Goal: Use online tool/utility: Utilize a website feature to perform a specific function

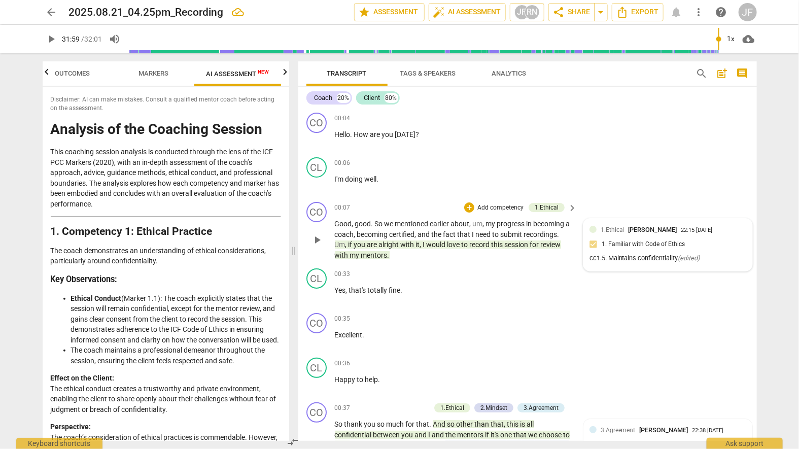
click at [608, 256] on div "cc1.5. Maintains confidentiality ( edited )" at bounding box center [668, 259] width 157 height 10
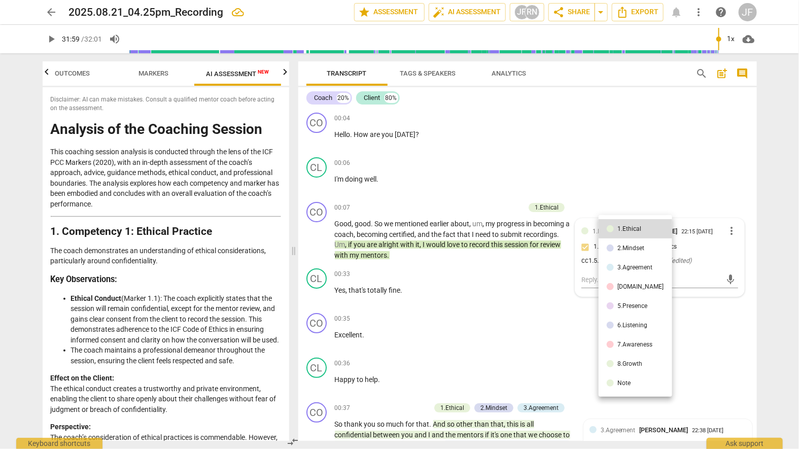
click at [608, 265] on div at bounding box center [399, 224] width 799 height 449
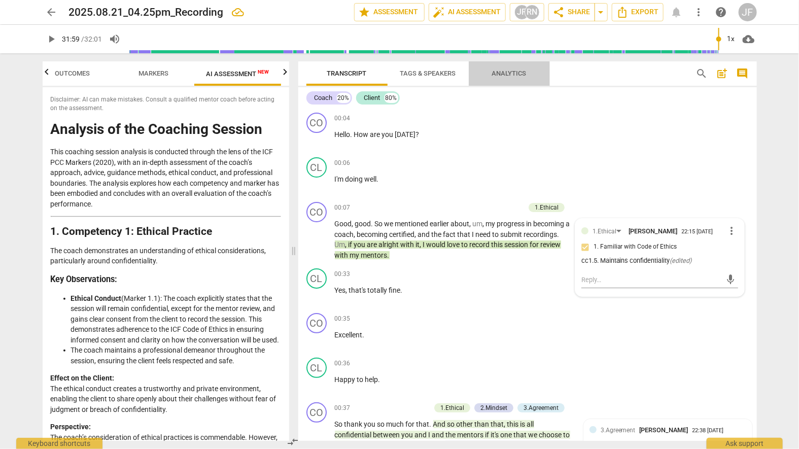
click at [511, 74] on span "Analytics" at bounding box center [509, 74] width 35 height 8
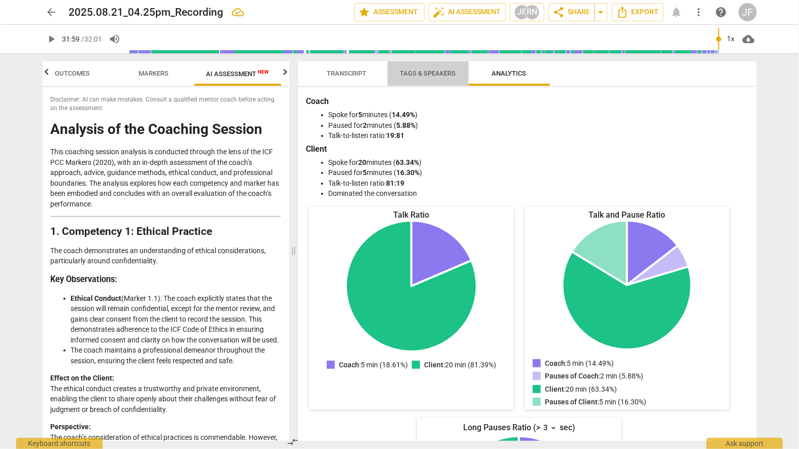
click at [418, 72] on span "Tags & Speakers" at bounding box center [428, 74] width 56 height 8
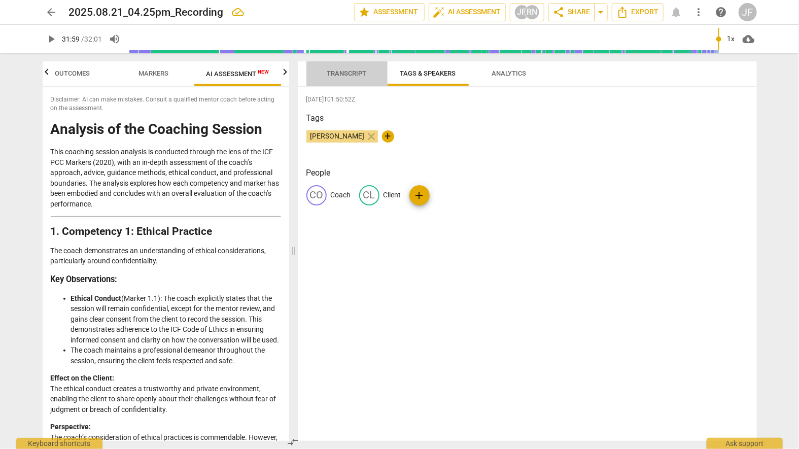
click at [350, 72] on span "Transcript" at bounding box center [347, 74] width 40 height 8
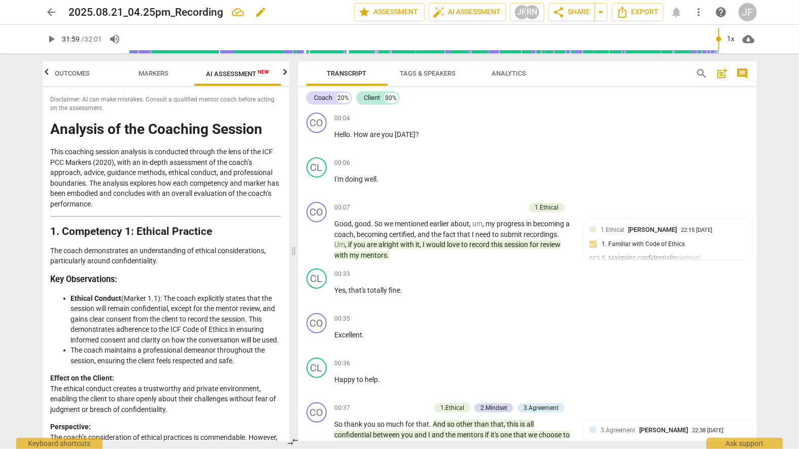
click at [338, 11] on div "2025.08.21_04.25pm_Recording edit" at bounding box center [207, 12] width 277 height 18
click at [47, 72] on icon "button" at bounding box center [47, 72] width 4 height 6
click at [85, 75] on span "Outcomes" at bounding box center [91, 74] width 35 height 8
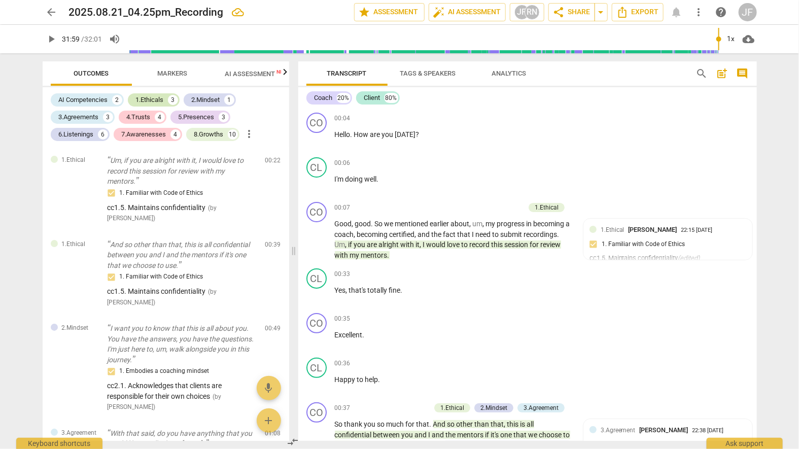
click at [143, 100] on div "1.Ethicals" at bounding box center [150, 100] width 28 height 10
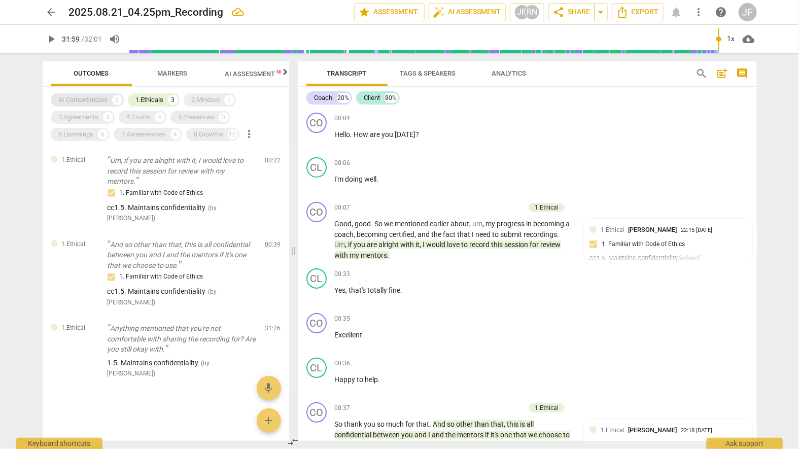
click at [92, 100] on div "AI Competencies" at bounding box center [83, 100] width 49 height 10
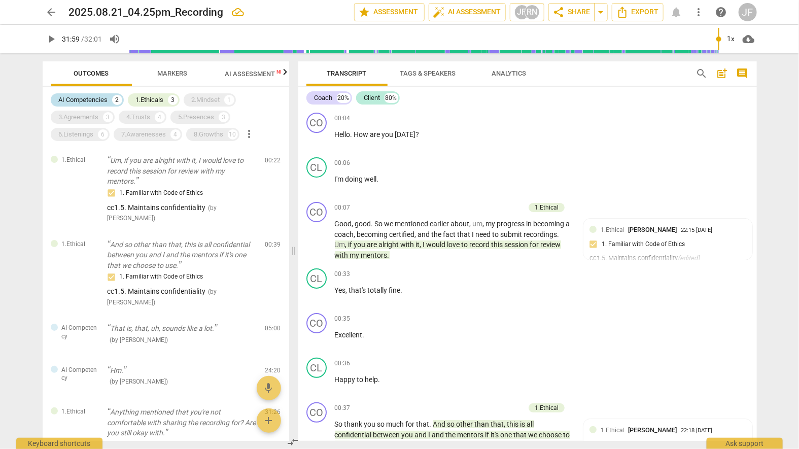
click at [92, 100] on div "AI Competencies" at bounding box center [83, 100] width 49 height 10
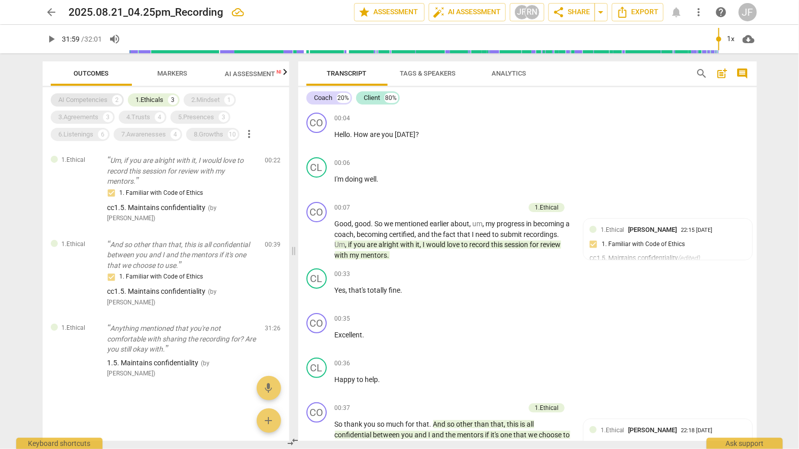
click at [92, 100] on div "AI Competencies" at bounding box center [83, 100] width 49 height 10
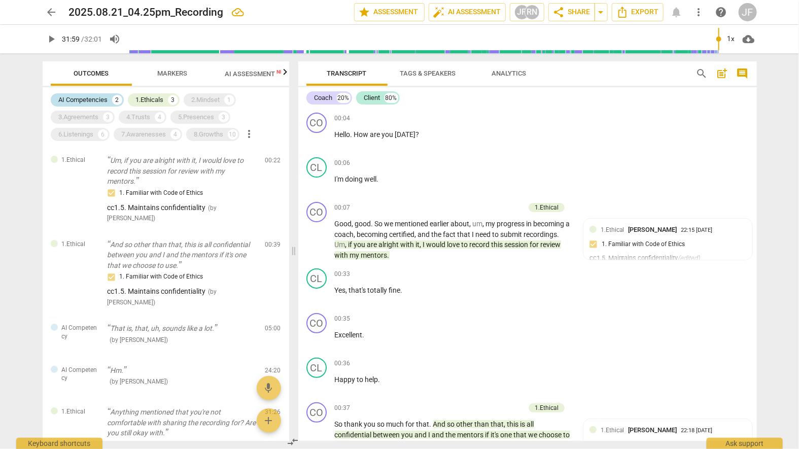
click at [92, 100] on div "AI Competencies" at bounding box center [83, 100] width 49 height 10
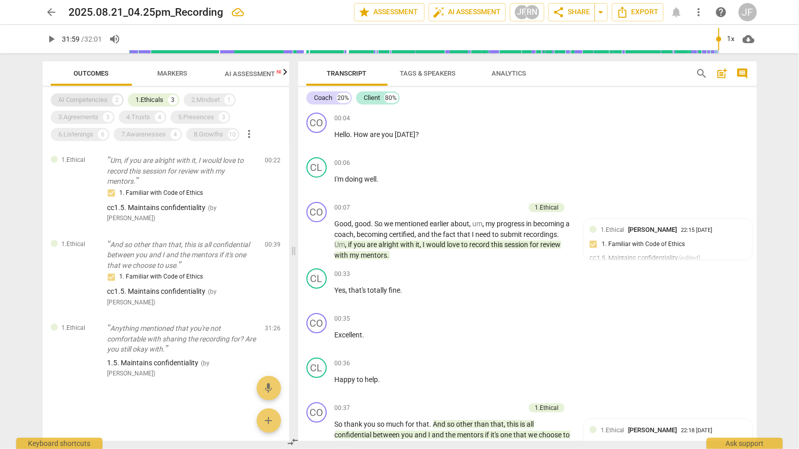
click at [84, 98] on div "AI Competencies" at bounding box center [83, 100] width 49 height 10
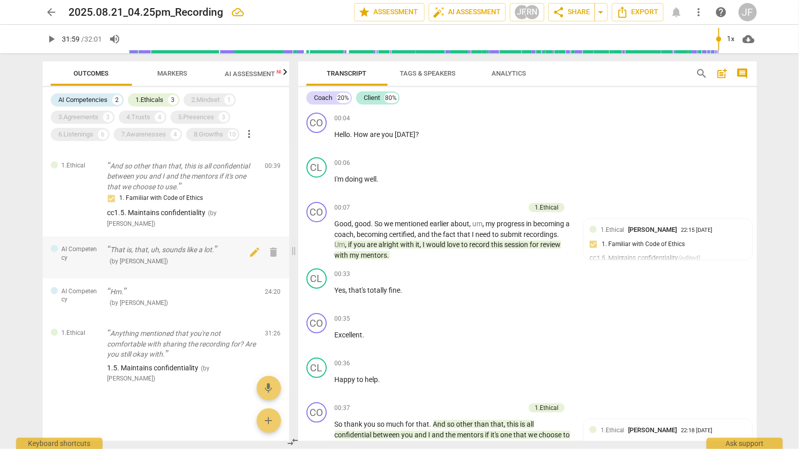
scroll to position [80, 0]
click at [268, 294] on span "delete" at bounding box center [273, 293] width 12 height 12
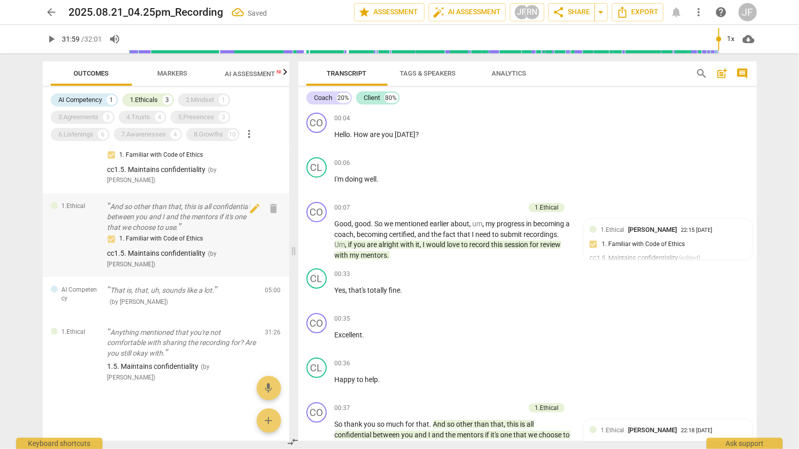
scroll to position [38, 0]
click at [273, 291] on span "delete" at bounding box center [273, 293] width 12 height 12
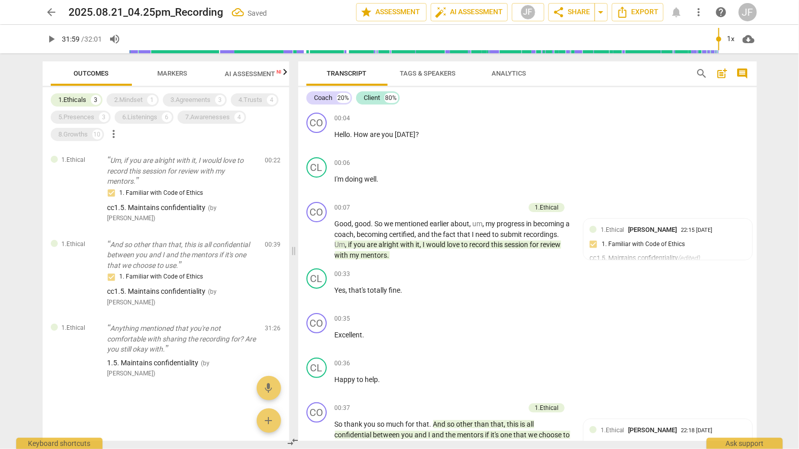
scroll to position [0, 0]
click at [151, 257] on p "And so other than that, this is all confidential between you and I and the ment…" at bounding box center [183, 255] width 150 height 31
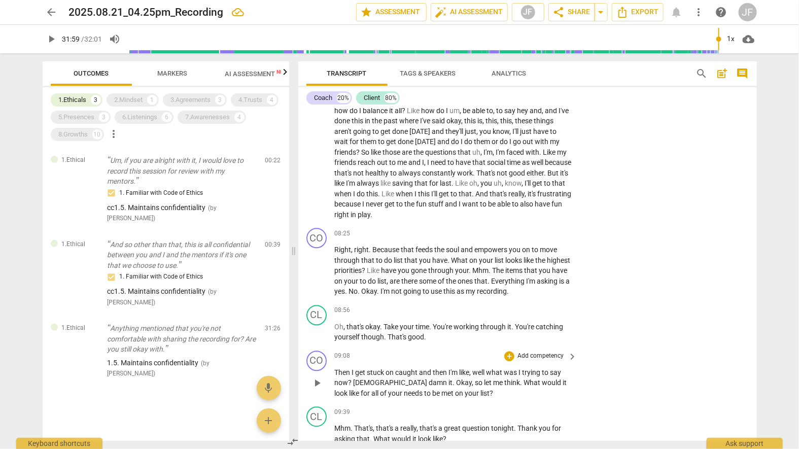
scroll to position [1064, 0]
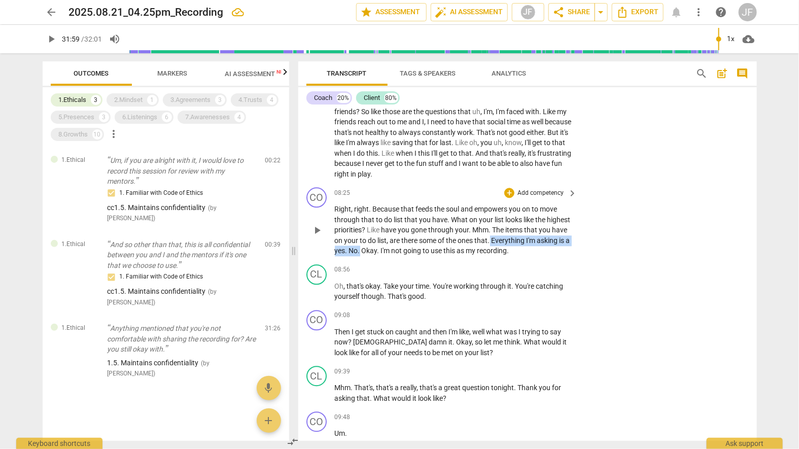
drag, startPoint x: 521, startPoint y: 248, endPoint x: 394, endPoint y: 259, distance: 126.8
click at [394, 256] on p "Right , right . Because that feeds the soul and empowers you on to move through…" at bounding box center [454, 230] width 238 height 52
drag, startPoint x: 543, startPoint y: 260, endPoint x: 393, endPoint y: 262, distance: 149.2
click at [393, 256] on p "Right , right . Because that feeds the soul and empowers you on to move through…" at bounding box center [454, 230] width 238 height 52
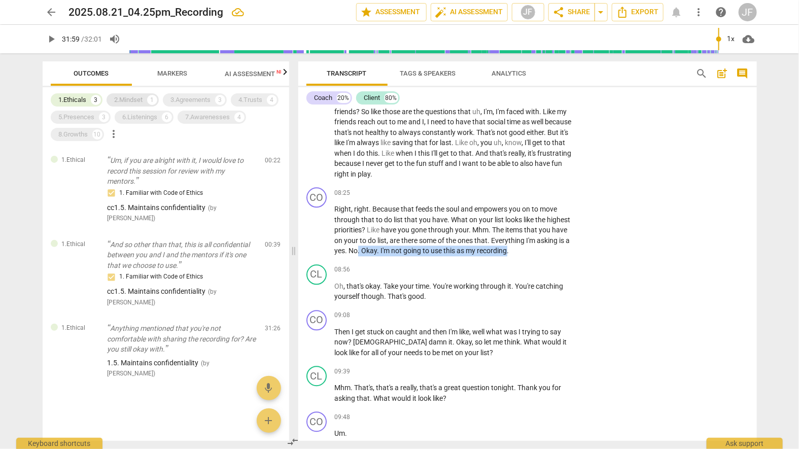
click at [127, 99] on div "2.Mindset" at bounding box center [129, 100] width 28 height 10
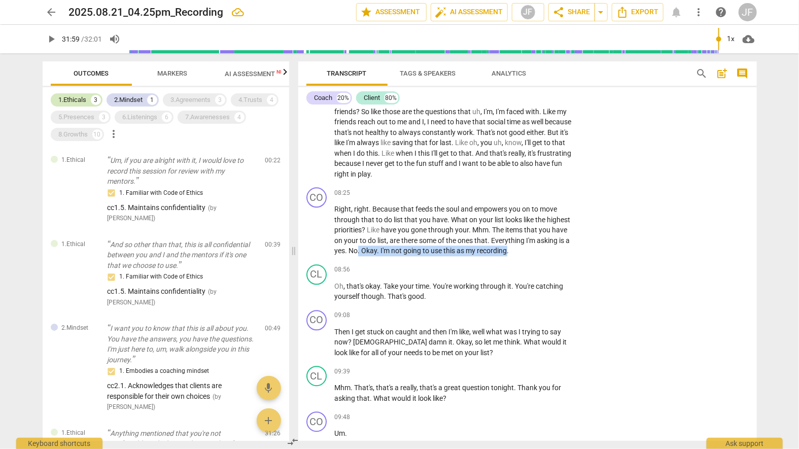
click at [77, 96] on div "1.Ethicals" at bounding box center [73, 100] width 28 height 10
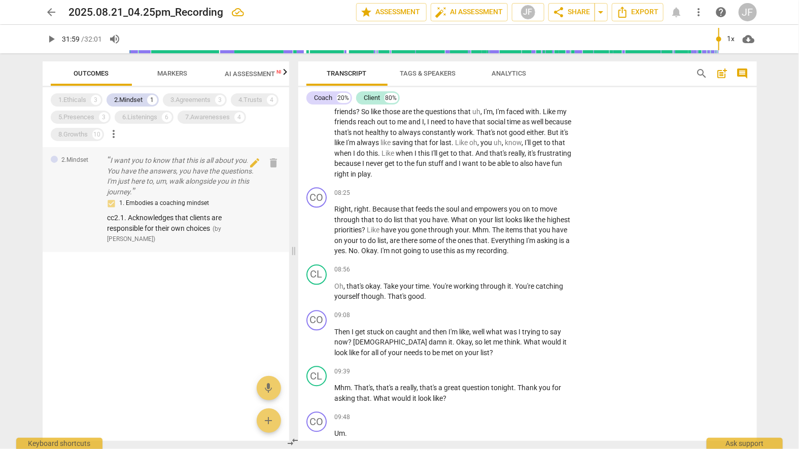
click at [147, 216] on span "cc2.1. Acknowledges that clients are responsible for their own choices" at bounding box center [165, 223] width 115 height 19
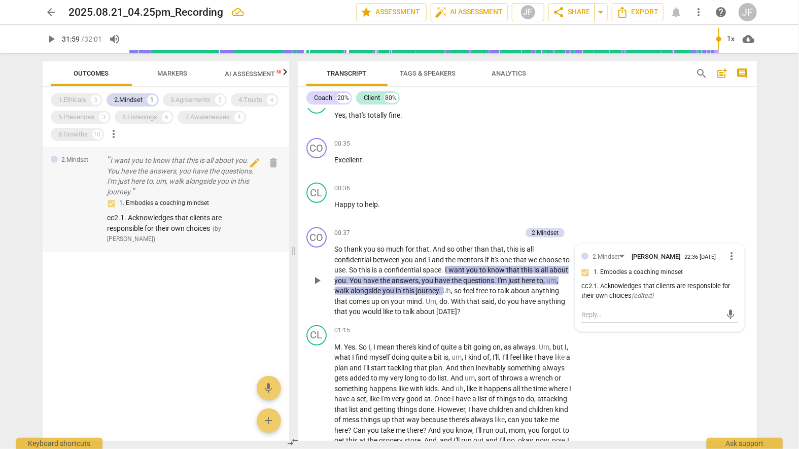
scroll to position [171, 0]
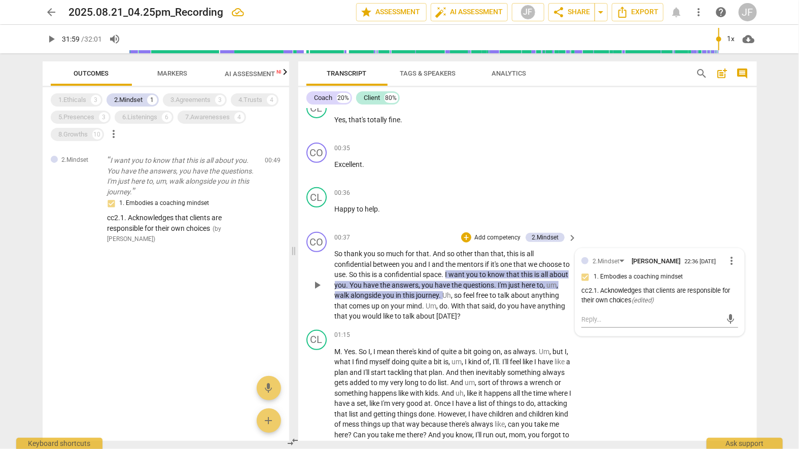
type input "1919"
click at [79, 118] on div "5.Presences" at bounding box center [77, 117] width 36 height 10
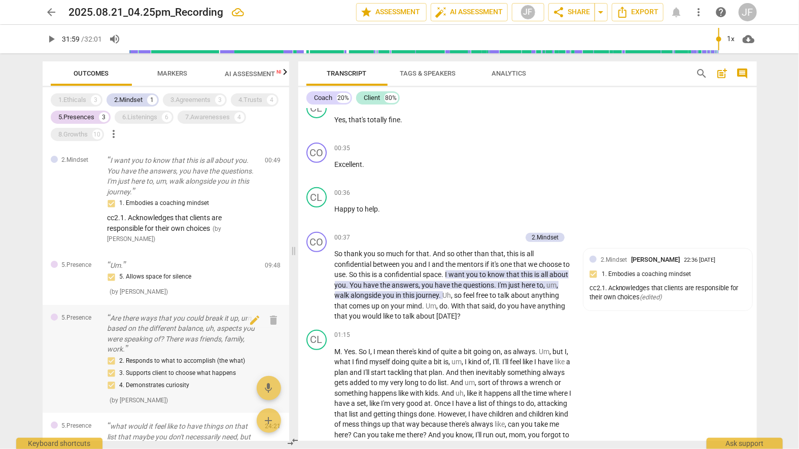
click at [158, 355] on div "2. Responds to what to accomplish (the what) 3. Supports client to choose what …" at bounding box center [183, 373] width 150 height 37
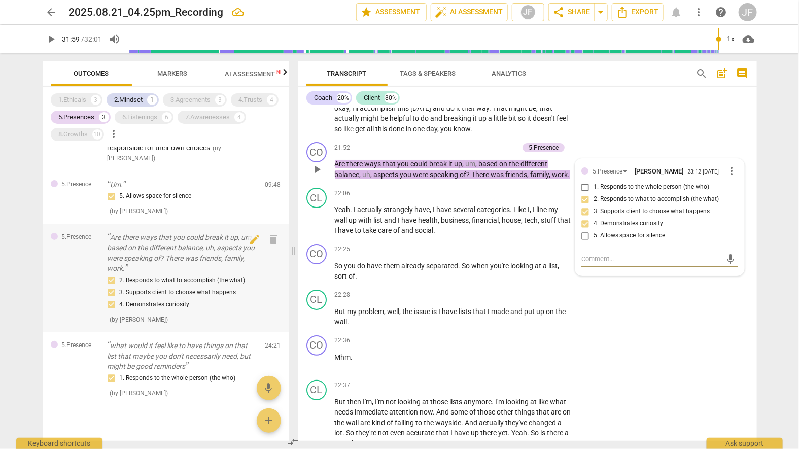
scroll to position [96, 0]
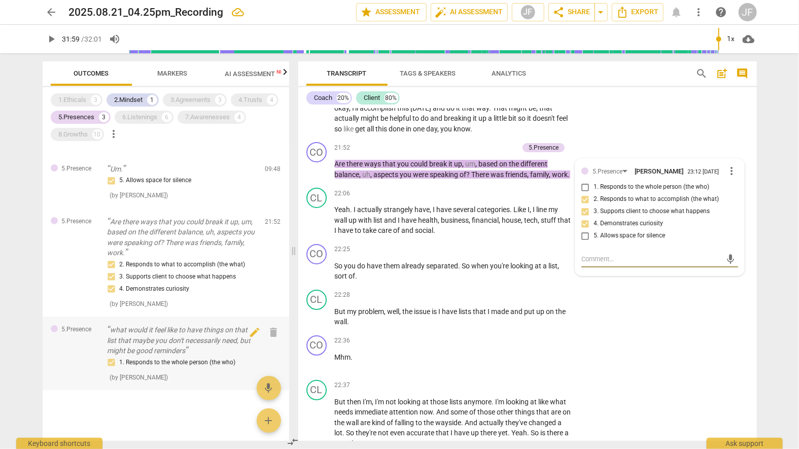
click at [149, 343] on p "what would it feel like to have things on that list that maybe you don't necess…" at bounding box center [183, 340] width 150 height 31
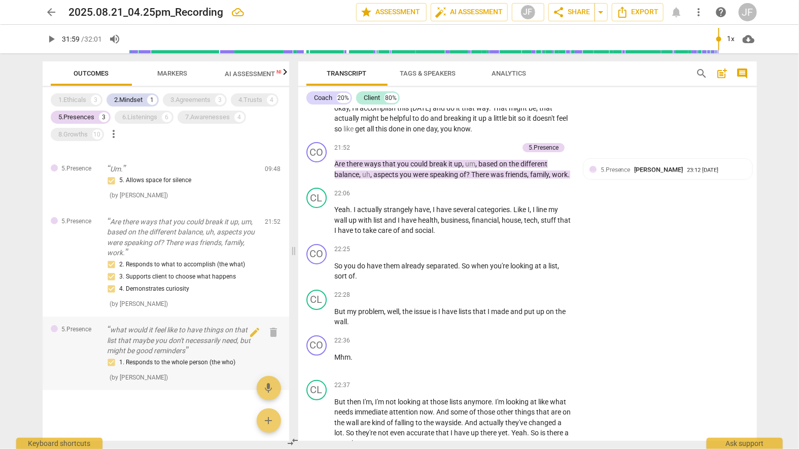
scroll to position [4133, 0]
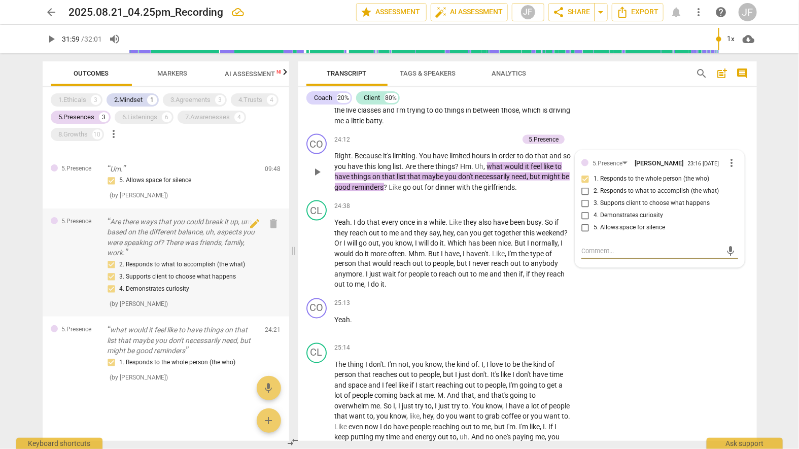
click at [149, 265] on div "2. Responds to what to accomplish (the what) 3. Supports client to choose what …" at bounding box center [183, 277] width 150 height 37
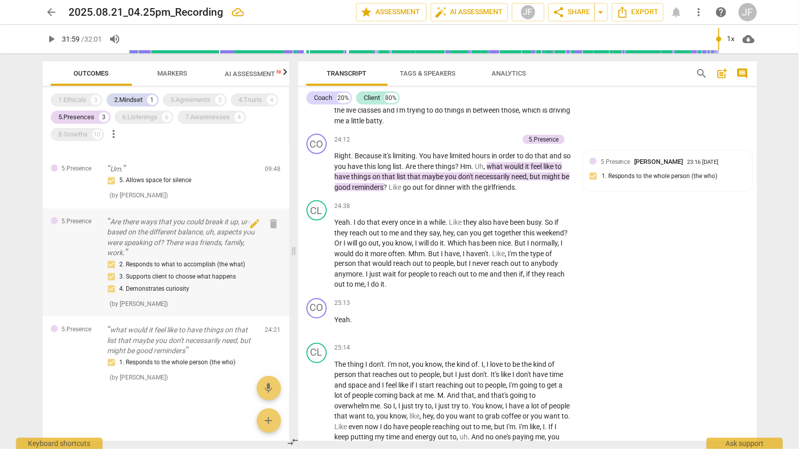
scroll to position [3407, 0]
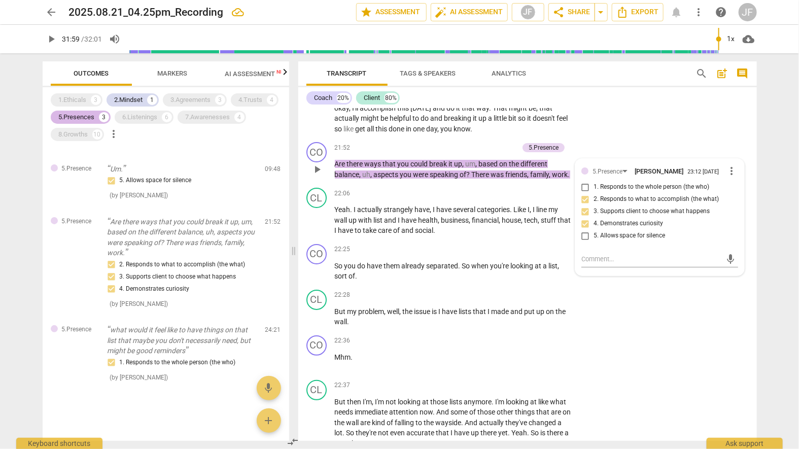
click at [87, 116] on div "5.Presences" at bounding box center [77, 117] width 36 height 10
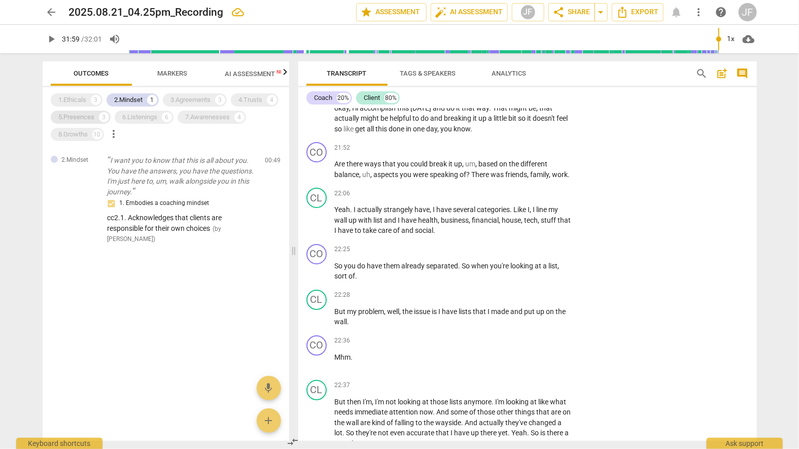
scroll to position [0, 0]
click at [152, 167] on p "I want you to know that this is all about you. You have the answers, you have t…" at bounding box center [183, 176] width 150 height 42
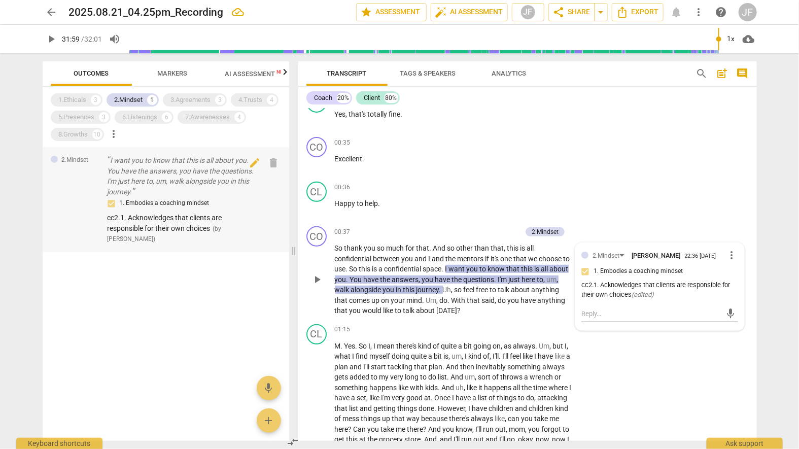
scroll to position [171, 0]
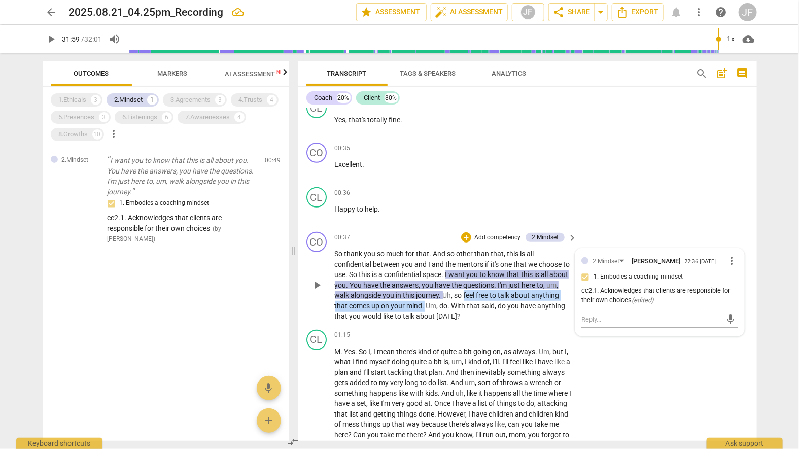
drag, startPoint x: 478, startPoint y: 292, endPoint x: 453, endPoint y: 303, distance: 27.3
click at [453, 303] on p "So thank you so much for that . And so other than that , this is all confidenti…" at bounding box center [454, 285] width 238 height 73
click at [392, 285] on span "the" at bounding box center [387, 285] width 12 height 8
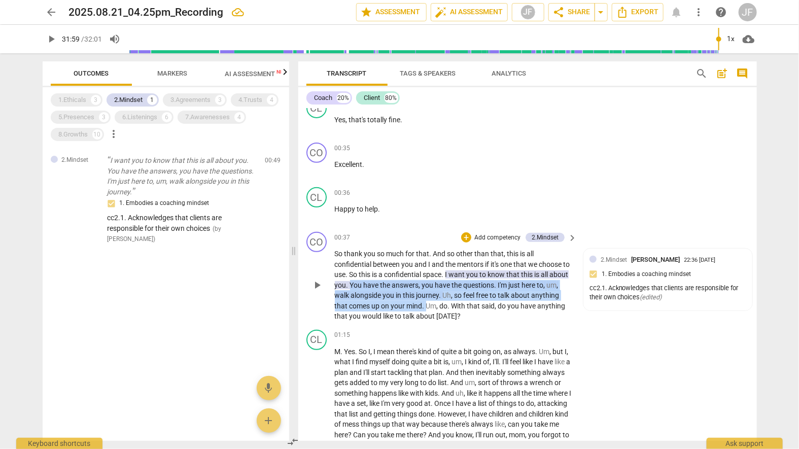
drag, startPoint x: 454, startPoint y: 306, endPoint x: 370, endPoint y: 284, distance: 86.7
click at [370, 284] on p "So thank you so much for that . And so other than that , this is all confidenti…" at bounding box center [454, 285] width 238 height 73
click at [464, 292] on div "+" at bounding box center [464, 291] width 10 height 10
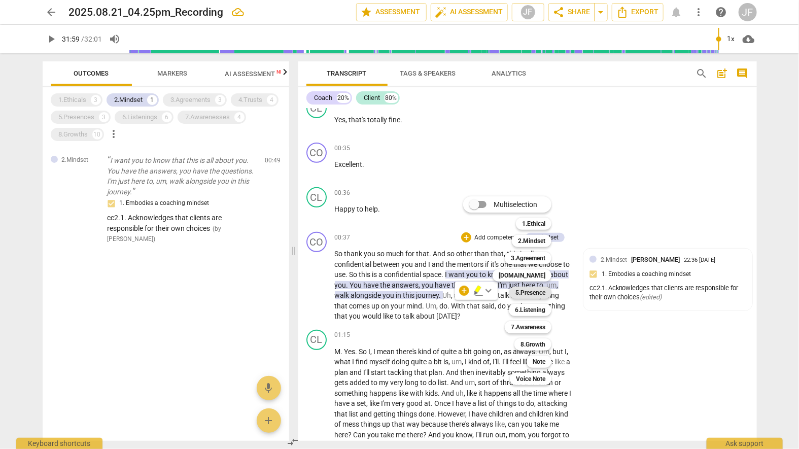
click at [528, 294] on b "5.Presence" at bounding box center [531, 293] width 30 height 12
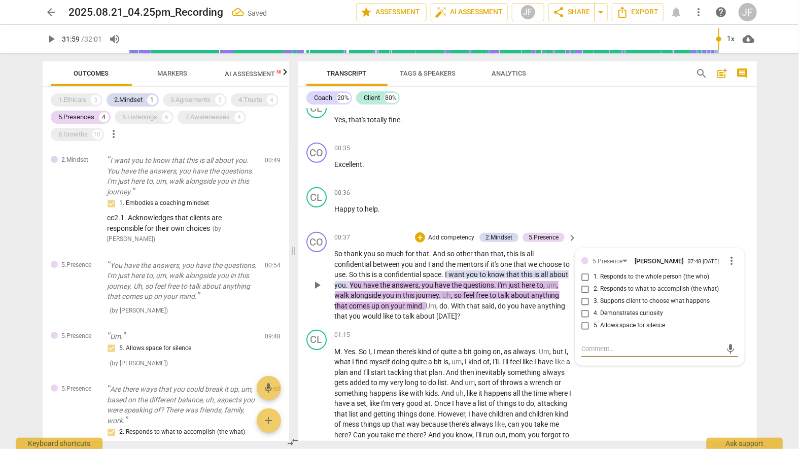
click at [583, 302] on input "3. Supports client to choose what happens" at bounding box center [586, 301] width 16 height 12
checkbox input "true"
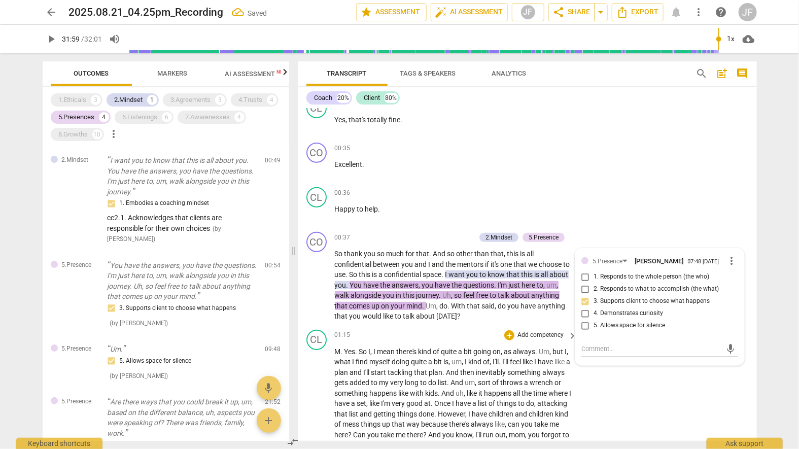
scroll to position [211, 0]
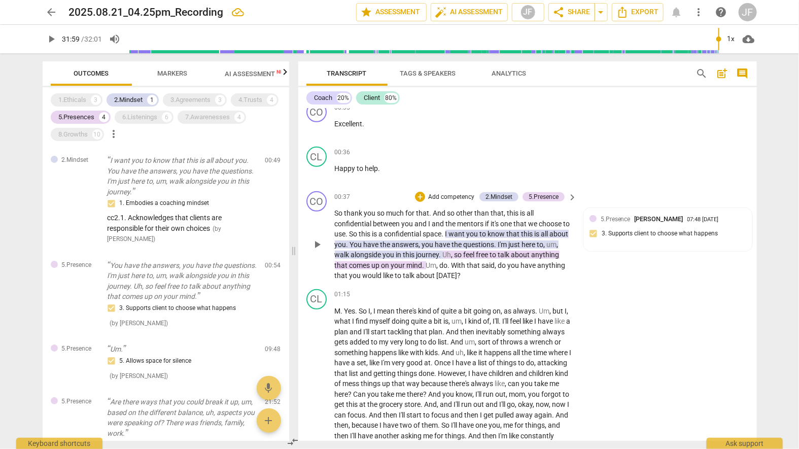
click at [467, 233] on span "want" at bounding box center [458, 234] width 18 height 8
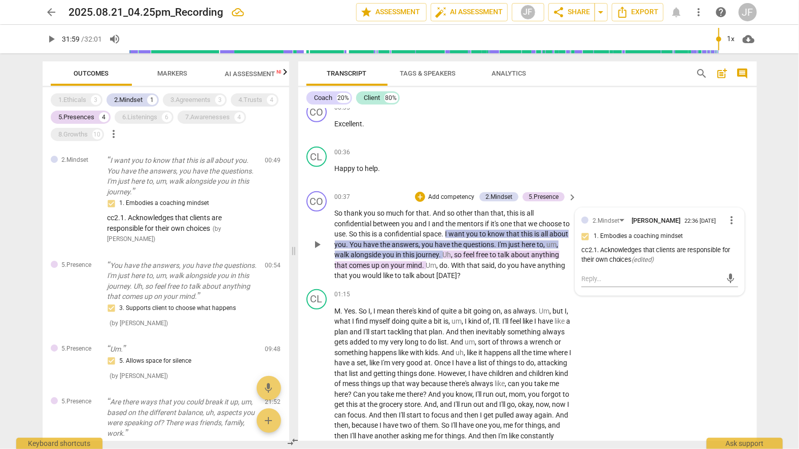
click at [458, 273] on span "[DATE]" at bounding box center [447, 276] width 21 height 8
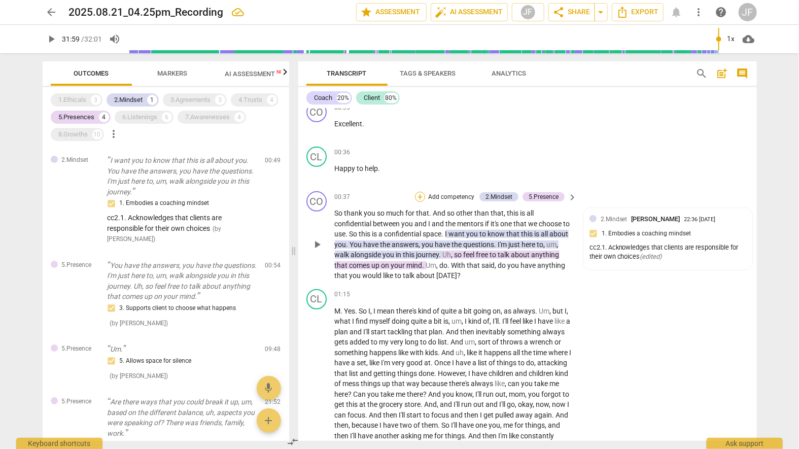
click at [417, 194] on div "+" at bounding box center [420, 197] width 10 height 10
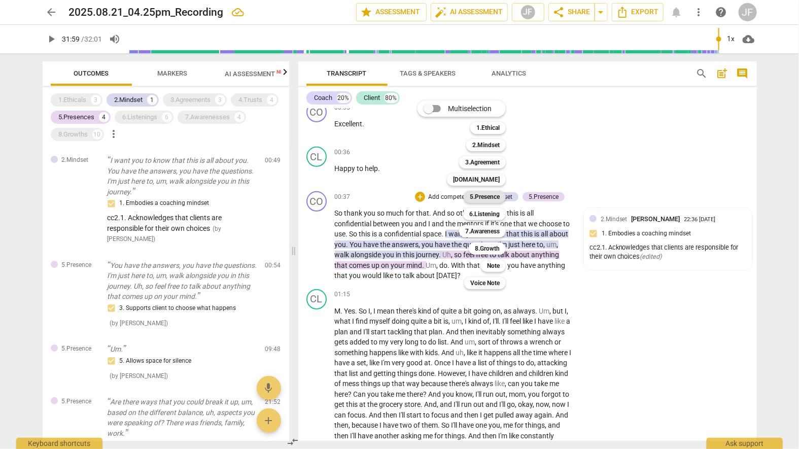
click at [493, 197] on b "5.Presence" at bounding box center [485, 197] width 30 height 12
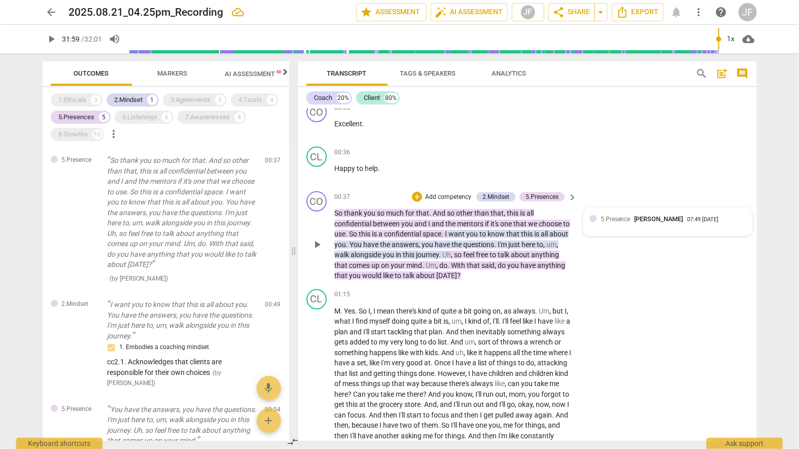
click at [608, 217] on div "07:49 [DATE]" at bounding box center [703, 220] width 31 height 7
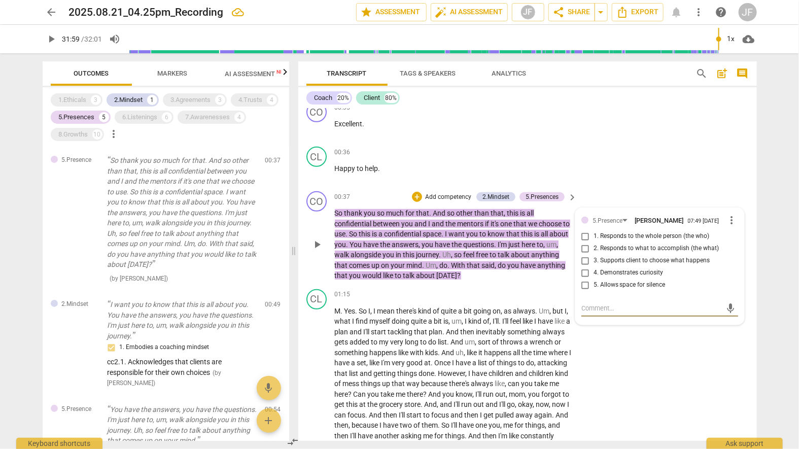
click at [608, 215] on span "more_vert" at bounding box center [732, 220] width 12 height 12
click at [608, 242] on li "Delete" at bounding box center [740, 238] width 35 height 19
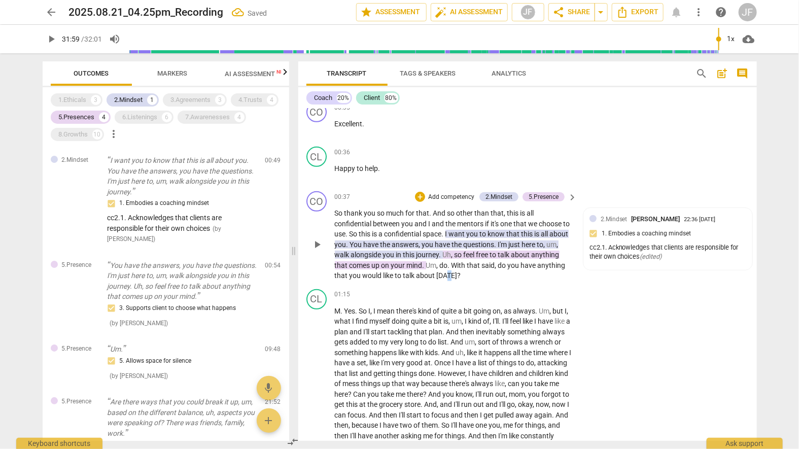
click at [458, 275] on span "[DATE]" at bounding box center [447, 276] width 21 height 8
click at [81, 118] on div "5.Presences" at bounding box center [77, 117] width 36 height 10
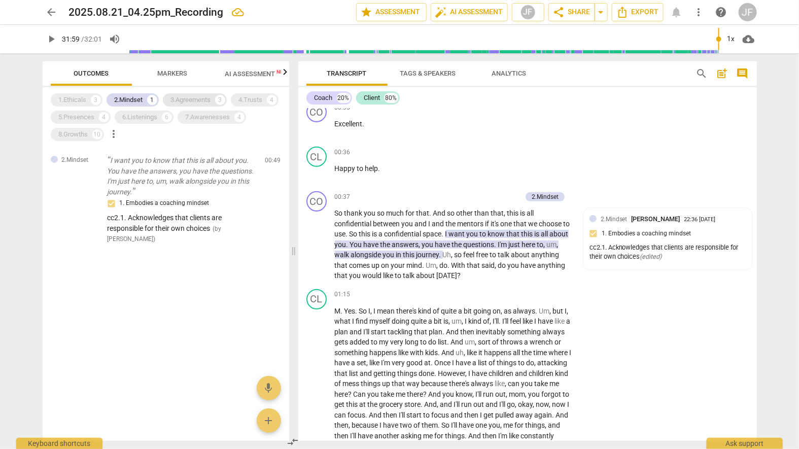
drag, startPoint x: 137, startPoint y: 98, endPoint x: 200, endPoint y: 100, distance: 63.5
click at [137, 98] on div "2.Mindset" at bounding box center [129, 100] width 28 height 10
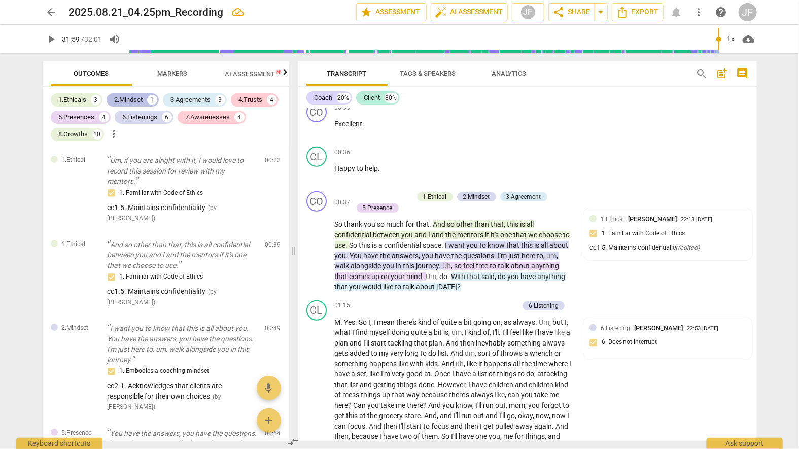
click at [132, 98] on div "2.Mindset" at bounding box center [129, 100] width 28 height 10
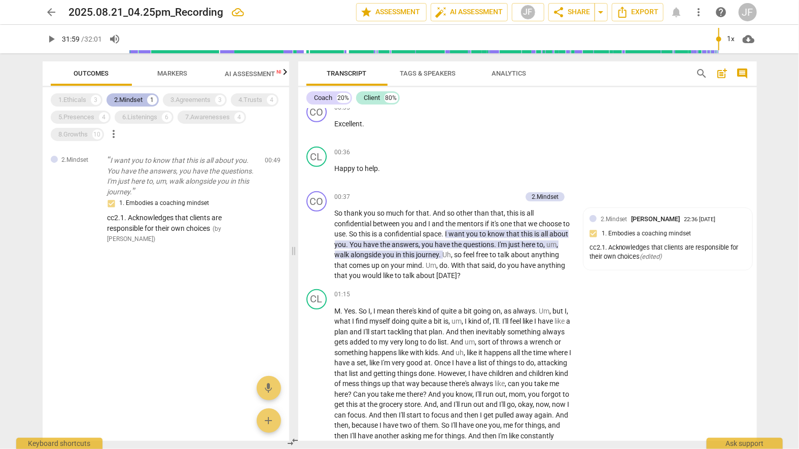
click at [132, 98] on div "2.Mindset" at bounding box center [129, 100] width 28 height 10
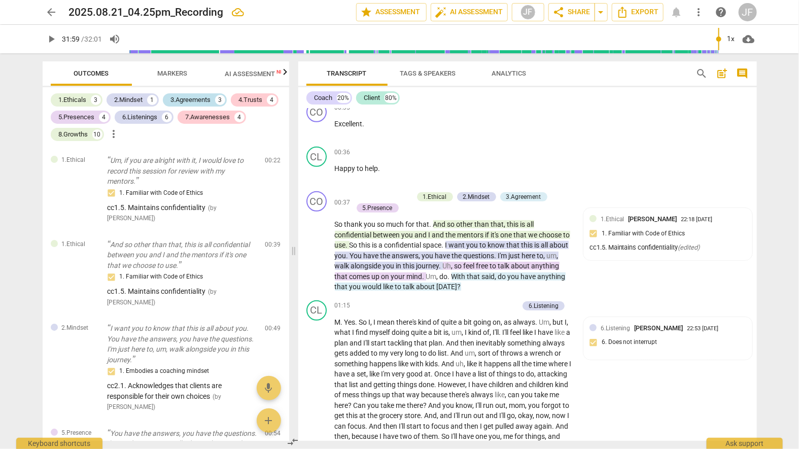
click at [197, 98] on div "3.Agreements" at bounding box center [191, 100] width 40 height 10
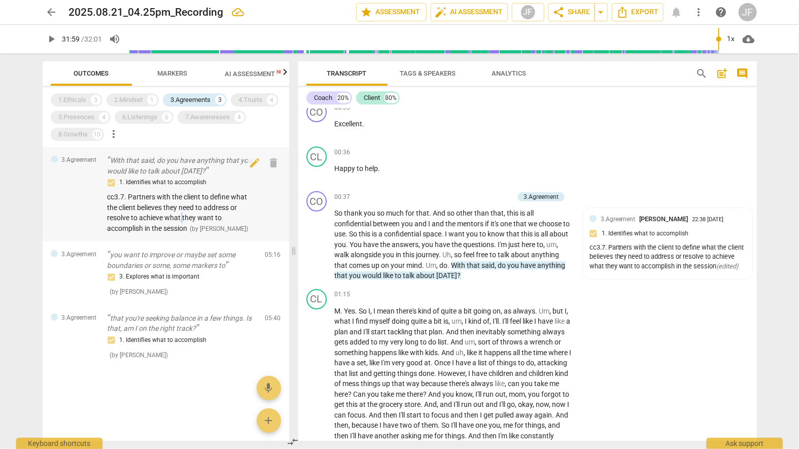
click at [183, 216] on span "cc3.7. Partners with the client to define what the client believes they need to…" at bounding box center [178, 213] width 140 height 40
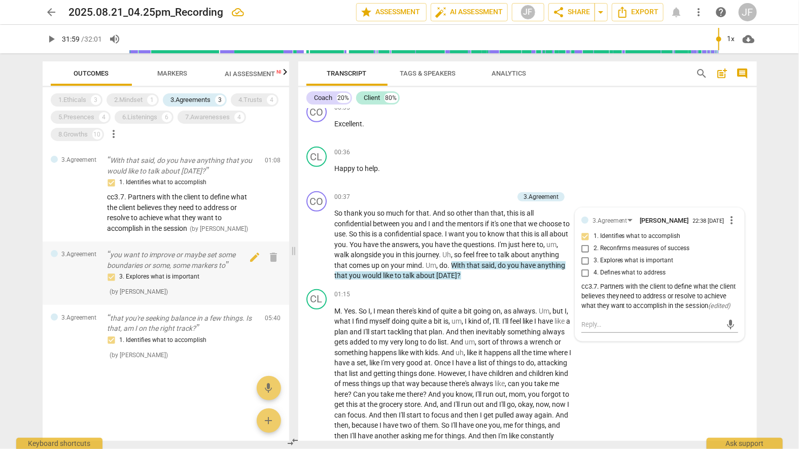
click at [141, 263] on p "you want to improve or maybe set some boundaries or some, some markers to" at bounding box center [183, 260] width 150 height 21
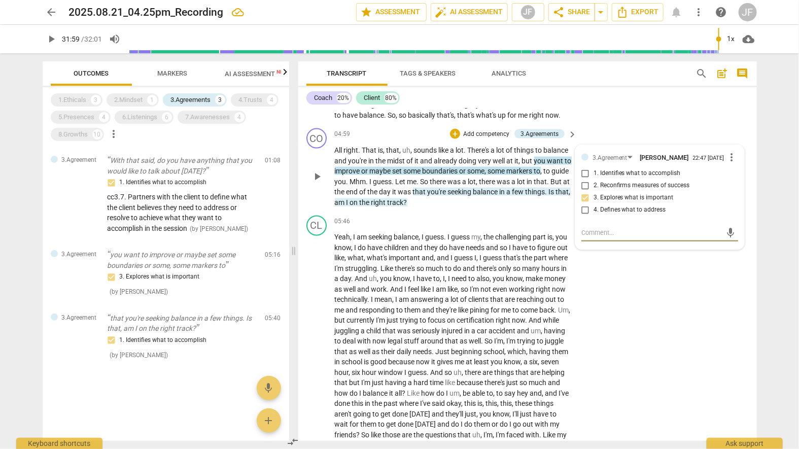
scroll to position [629, 0]
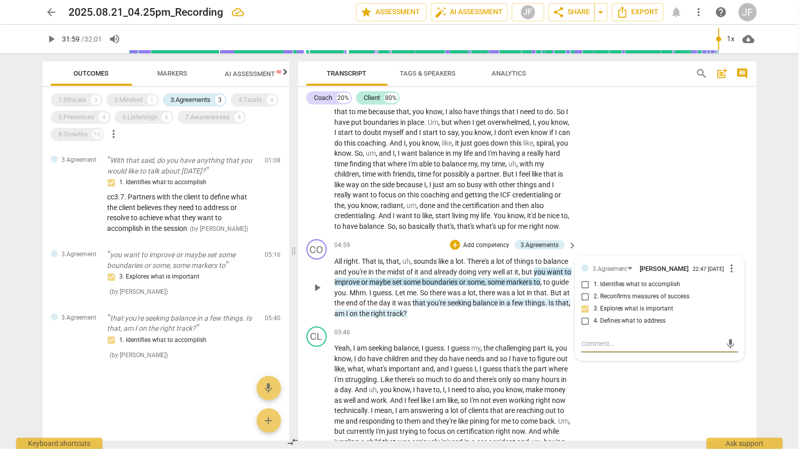
click at [608, 275] on span "more_vert" at bounding box center [732, 268] width 12 height 12
click at [608, 298] on li "Delete" at bounding box center [740, 297] width 35 height 19
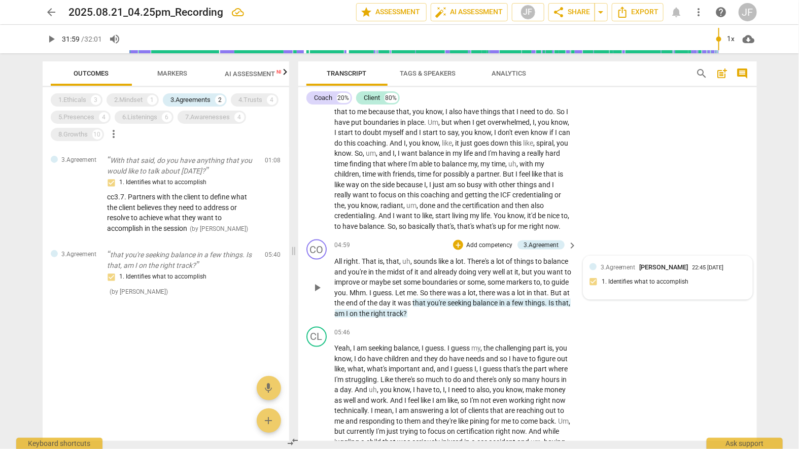
click at [608, 288] on div "3.Agreement [PERSON_NAME] 22:45 [DATE] 1. Identifies what to accomplish" at bounding box center [668, 277] width 157 height 31
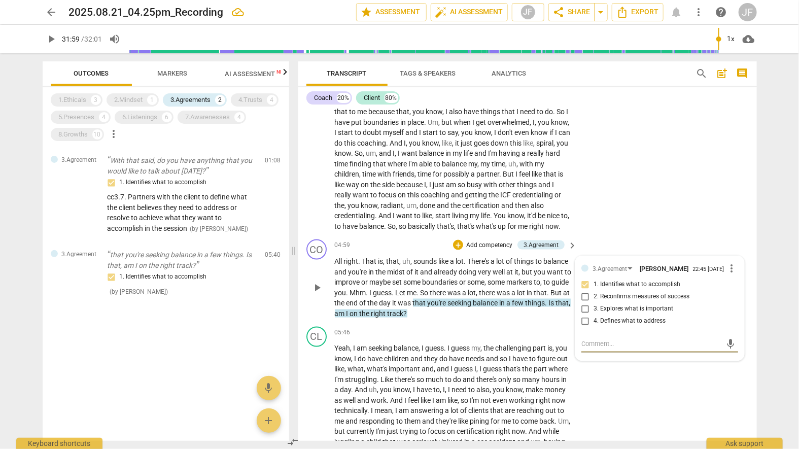
click at [606, 349] on textarea at bounding box center [652, 345] width 141 height 10
click at [245, 97] on div "4.Trusts" at bounding box center [251, 100] width 24 height 10
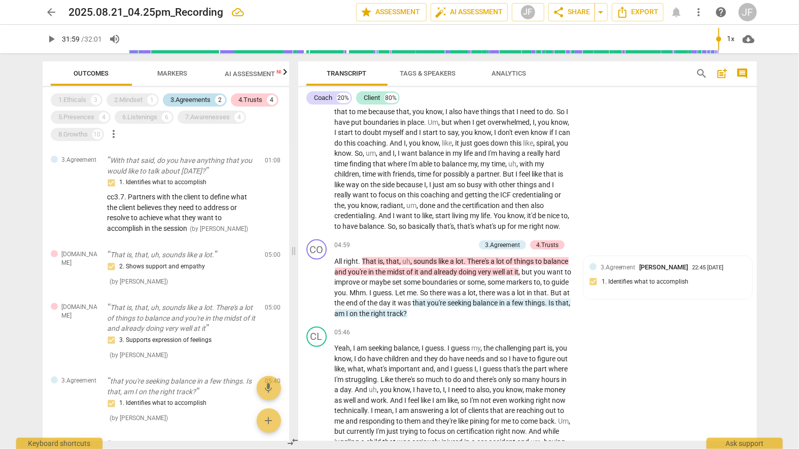
click at [183, 99] on div "3.Agreements" at bounding box center [191, 100] width 40 height 10
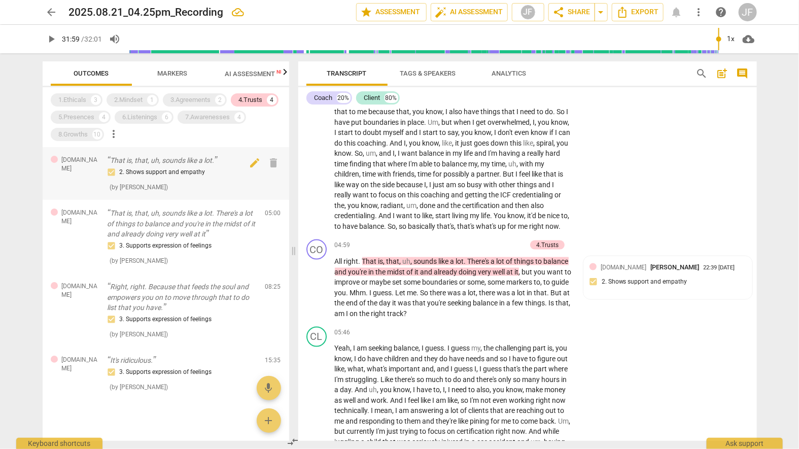
click at [171, 174] on div "2. Shows support and empathy" at bounding box center [183, 172] width 150 height 12
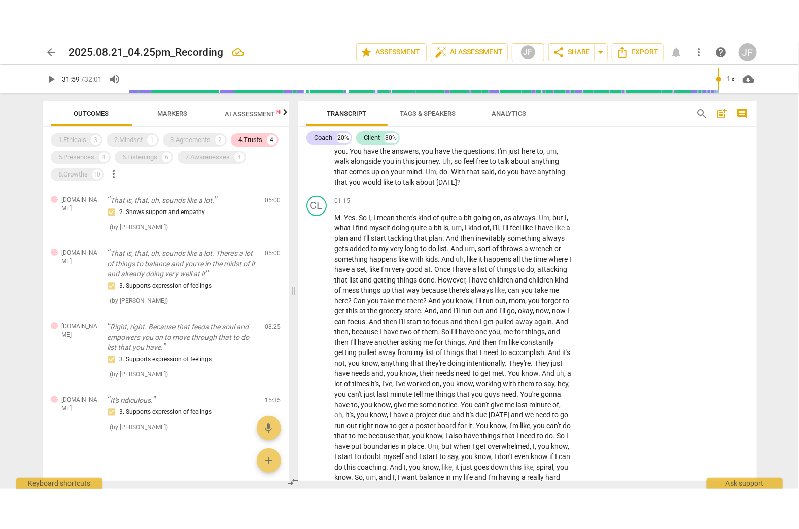
scroll to position [374, 0]
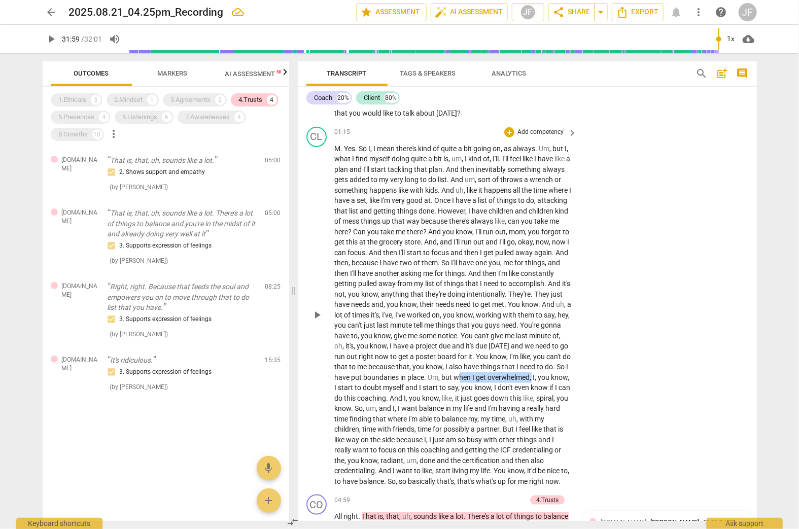
drag, startPoint x: 459, startPoint y: 387, endPoint x: 386, endPoint y: 386, distance: 73.1
click at [386, 386] on p "M . Yes . So I , I mean there's kind of quite a bit going on , as always . Um ,…" at bounding box center [454, 316] width 238 height 344
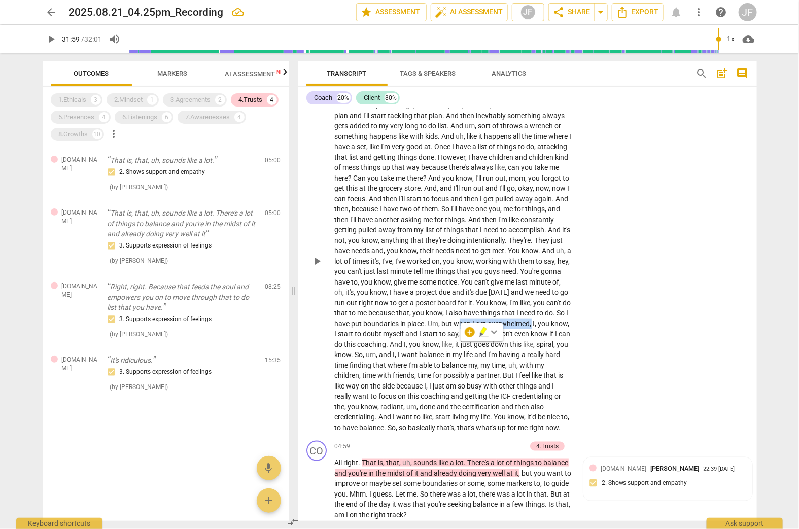
scroll to position [414, 0]
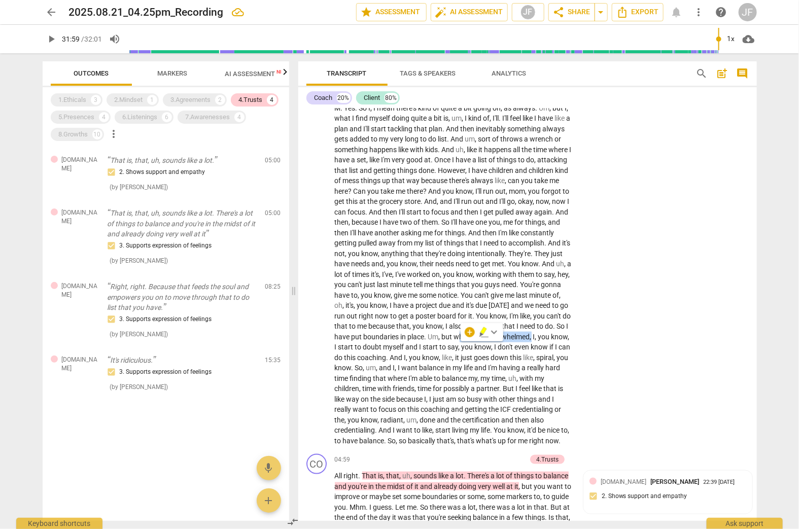
click at [167, 70] on span "Markers" at bounding box center [172, 74] width 30 height 8
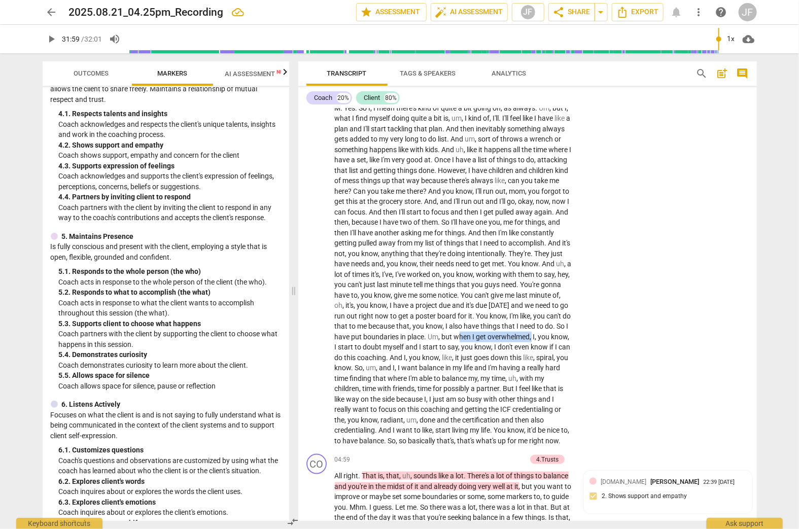
scroll to position [406, 0]
click at [80, 74] on span "Outcomes" at bounding box center [91, 74] width 35 height 8
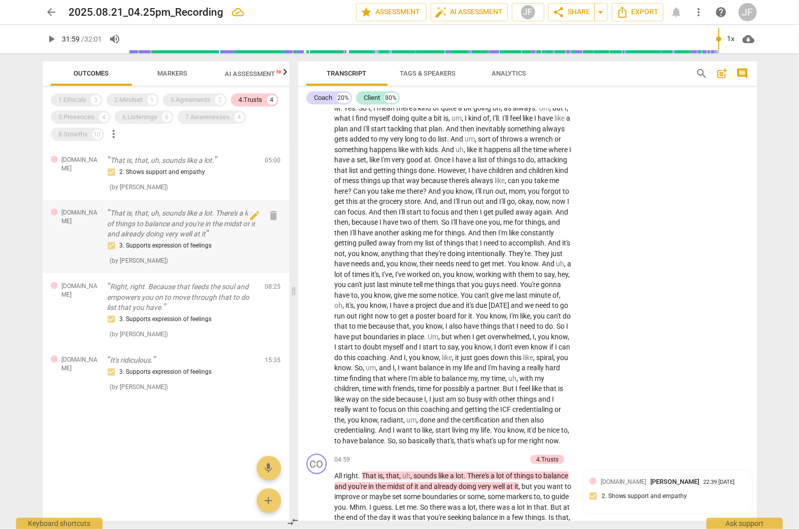
click at [123, 243] on div "3. Supports expression of feelings" at bounding box center [183, 246] width 150 height 12
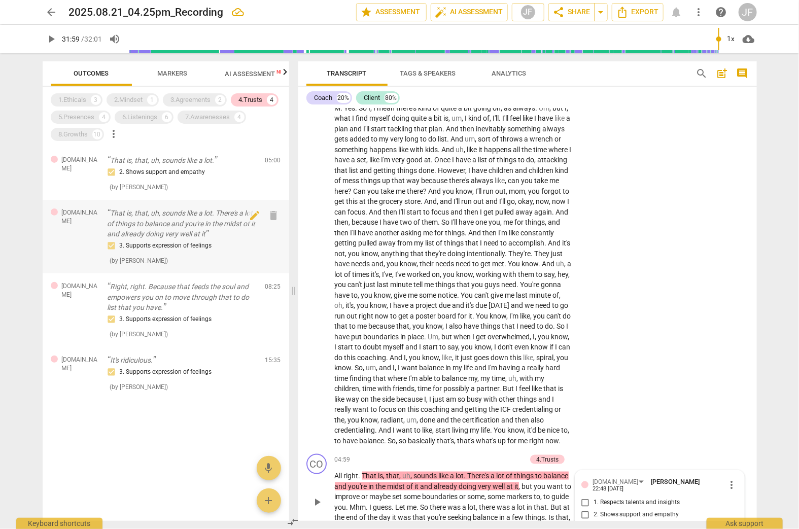
scroll to position [666, 0]
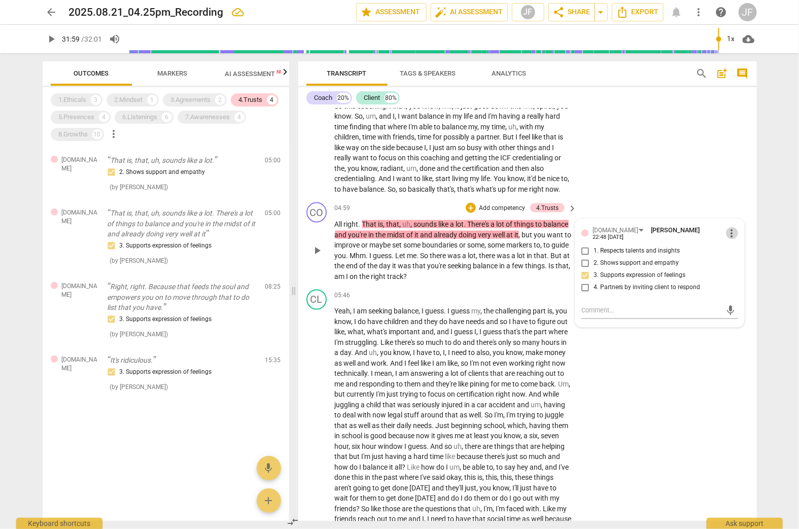
click at [608, 240] on span "more_vert" at bounding box center [732, 233] width 12 height 12
click at [608, 261] on li "Delete" at bounding box center [740, 258] width 35 height 19
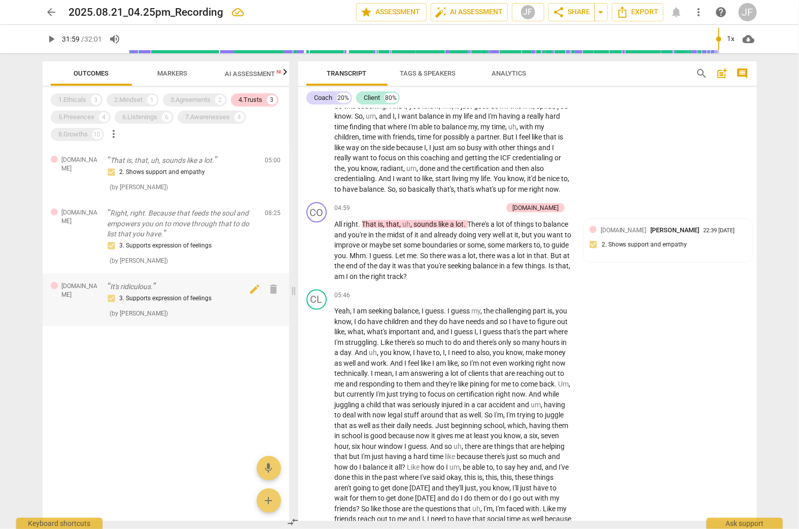
click at [138, 287] on p "It's ridiculous." at bounding box center [183, 287] width 150 height 11
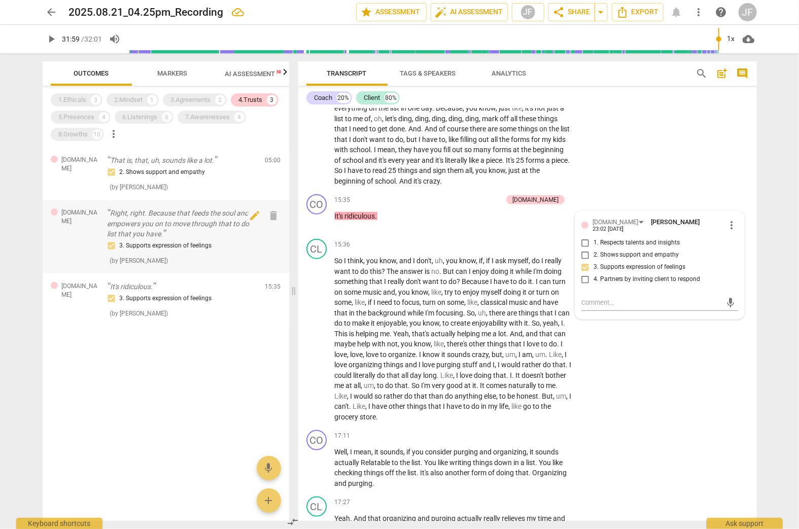
click at [140, 229] on p "Right, right. Because that feeds the soul and empowers you on to move through t…" at bounding box center [183, 223] width 150 height 31
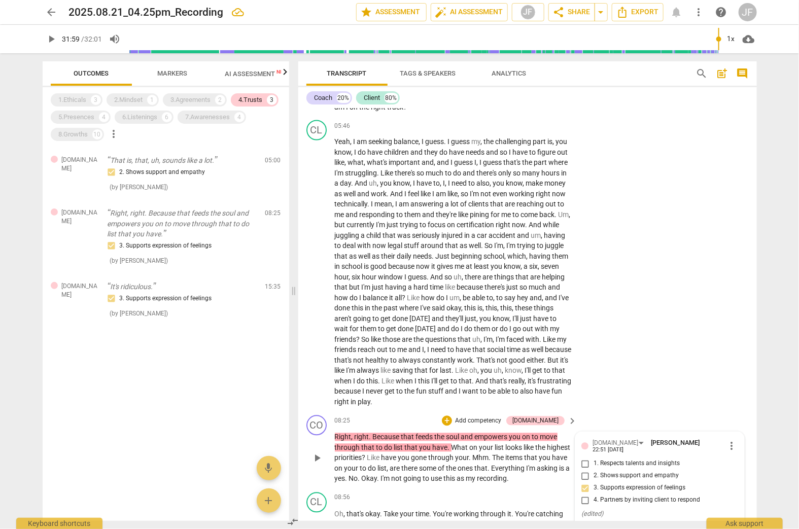
scroll to position [774, 0]
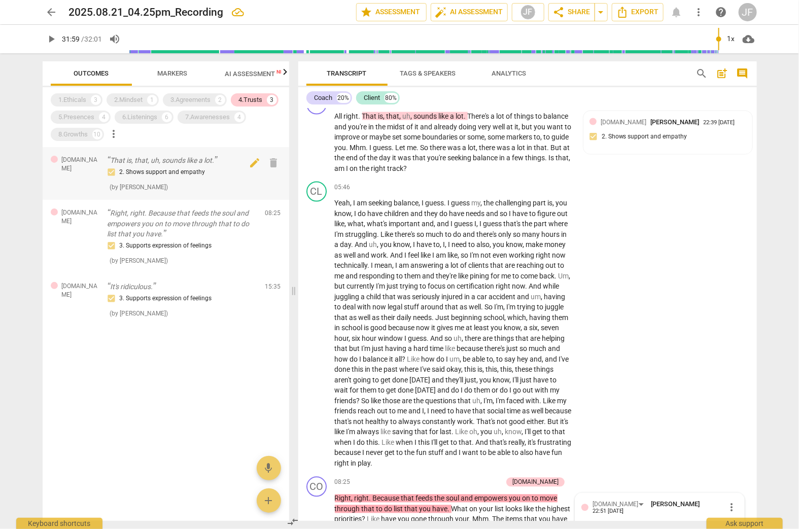
click at [162, 176] on div "2. Shows support and empathy" at bounding box center [183, 172] width 150 height 12
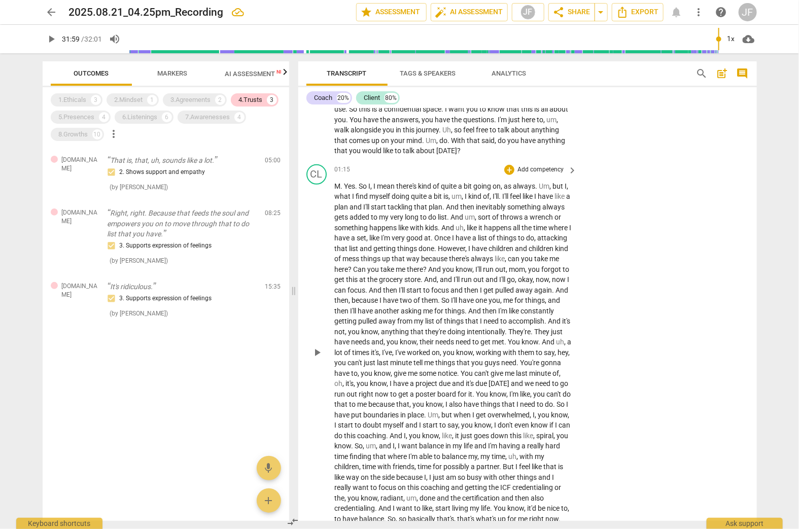
scroll to position [327, 0]
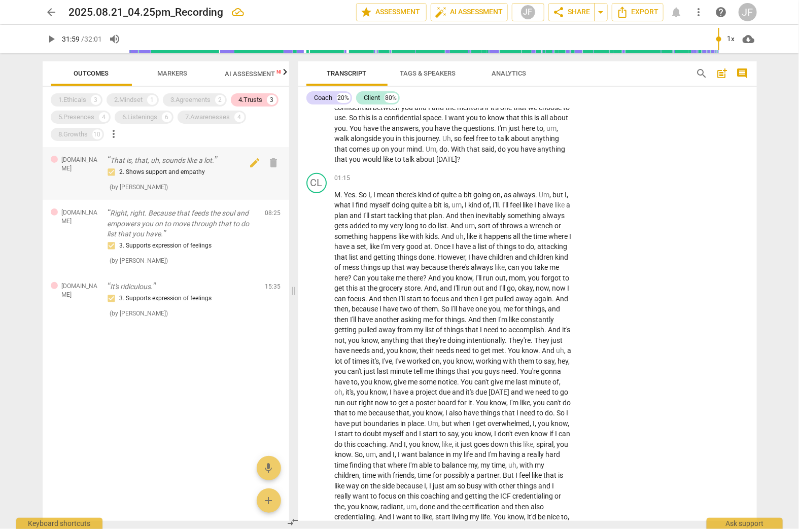
click at [178, 159] on p "That is, that, uh, sounds like a lot." at bounding box center [183, 160] width 150 height 11
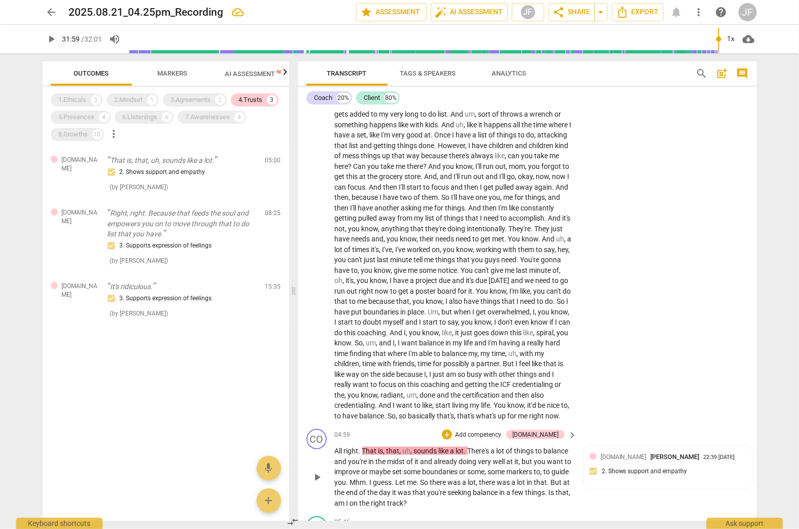
scroll to position [398, 0]
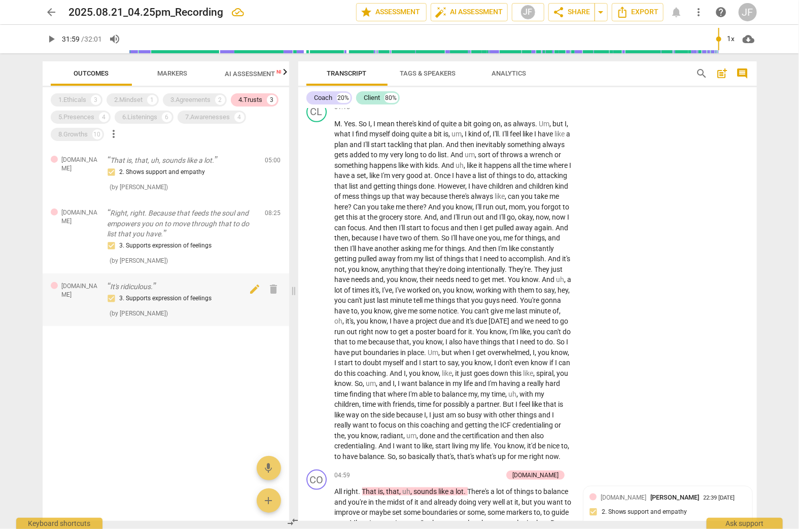
click at [143, 291] on p "It's ridiculous." at bounding box center [183, 287] width 150 height 11
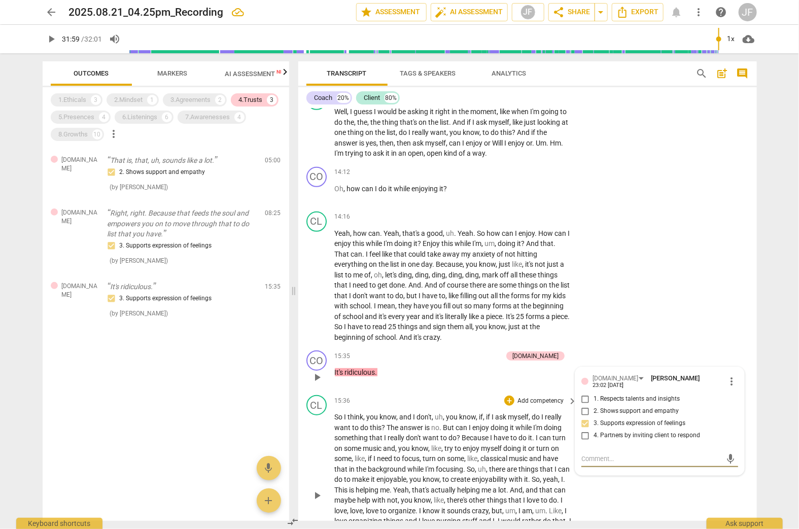
scroll to position [1923, 0]
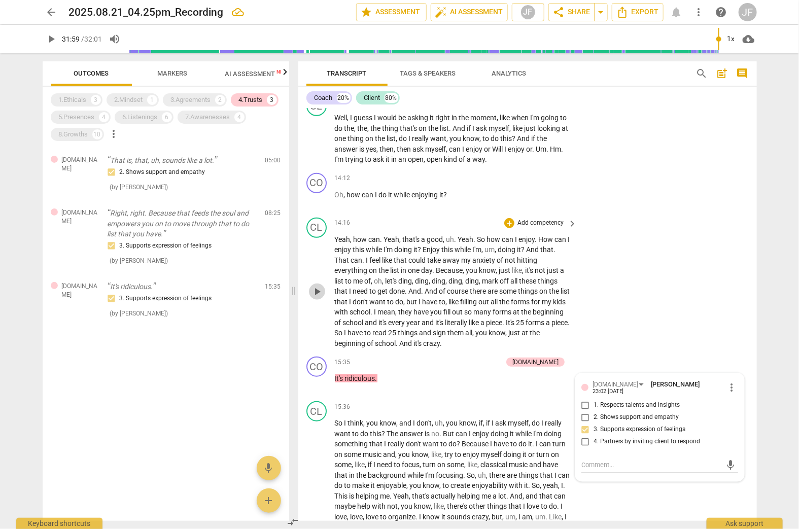
click at [317, 298] on span "play_arrow" at bounding box center [317, 292] width 12 height 12
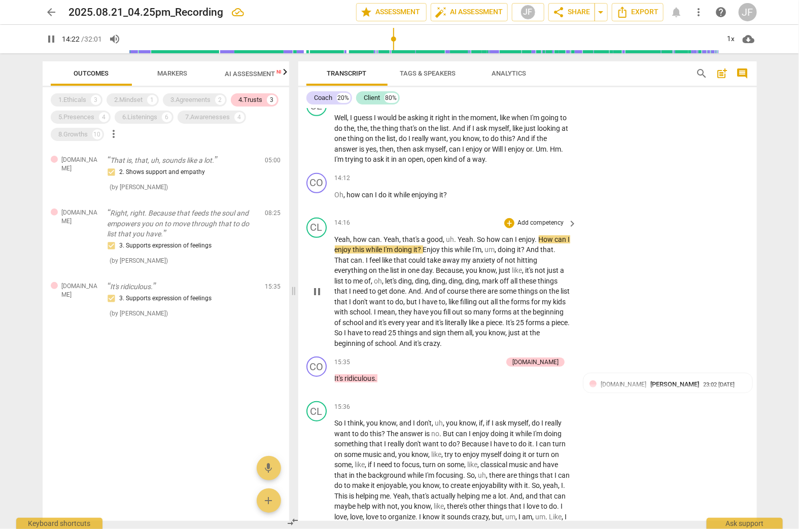
click at [318, 298] on span "pause" at bounding box center [317, 292] width 12 height 12
click at [315, 390] on span "play_arrow" at bounding box center [317, 384] width 12 height 12
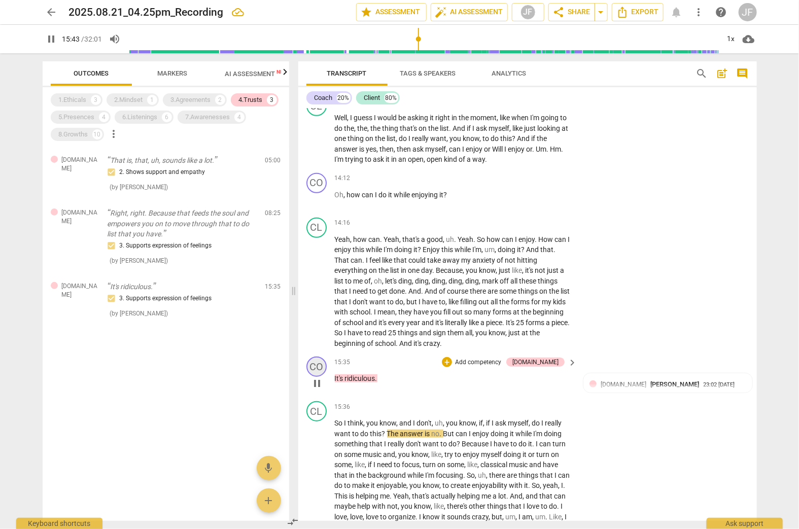
click at [318, 377] on div "CO" at bounding box center [317, 367] width 20 height 20
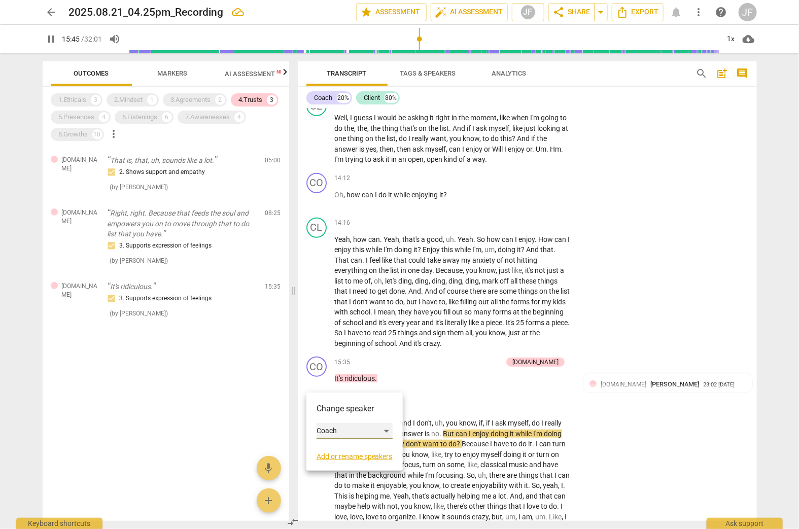
click at [321, 428] on div "Coach" at bounding box center [355, 431] width 76 height 16
click at [326, 449] on li "Client" at bounding box center [355, 450] width 77 height 19
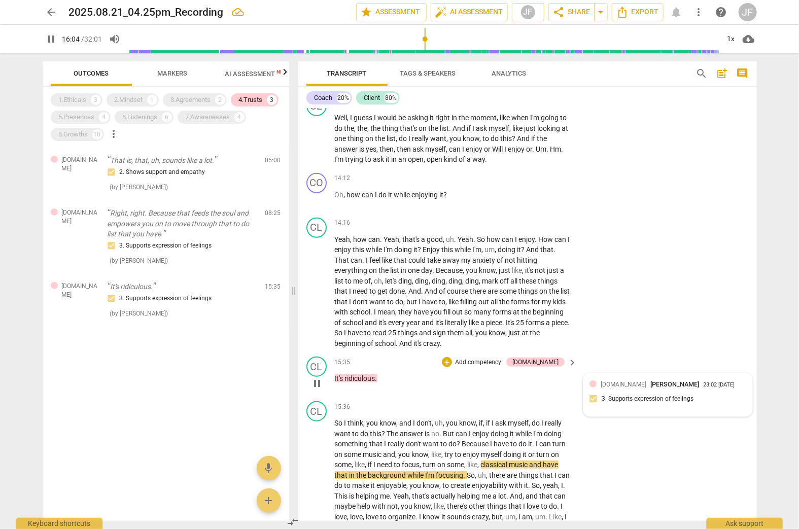
click at [608, 389] on div "23:02 [DATE]" at bounding box center [719, 385] width 31 height 7
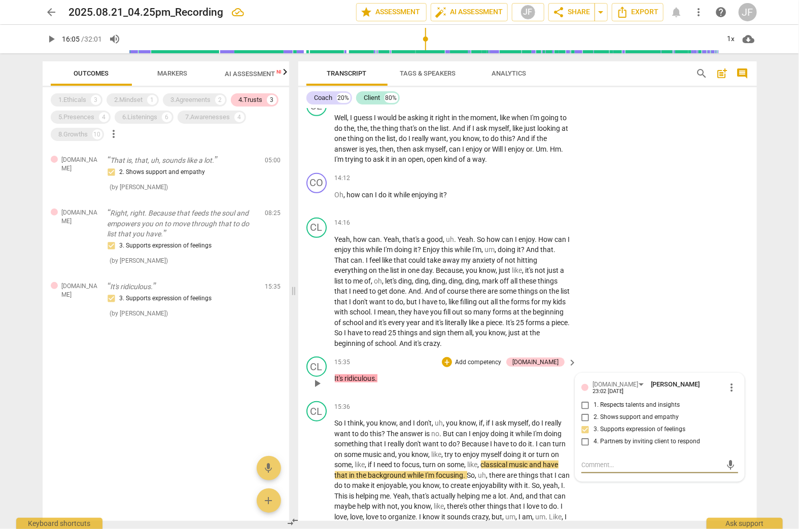
click at [608, 394] on span "more_vert" at bounding box center [732, 388] width 12 height 12
click at [608, 423] on li "Delete" at bounding box center [740, 420] width 35 height 19
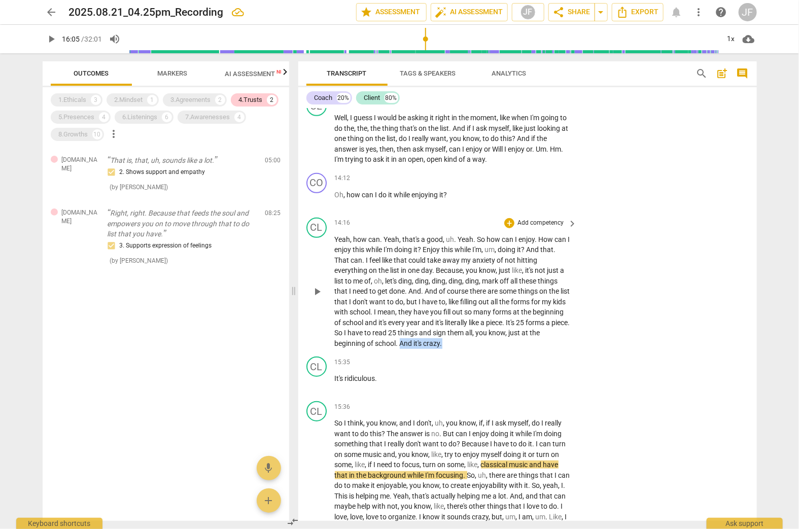
drag, startPoint x: 421, startPoint y: 361, endPoint x: 466, endPoint y: 364, distance: 44.8
click at [466, 349] on p "Yeah , how can . Yeah , that's a good , uh . Yeah . So how can I enjoy . How ca…" at bounding box center [454, 291] width 238 height 115
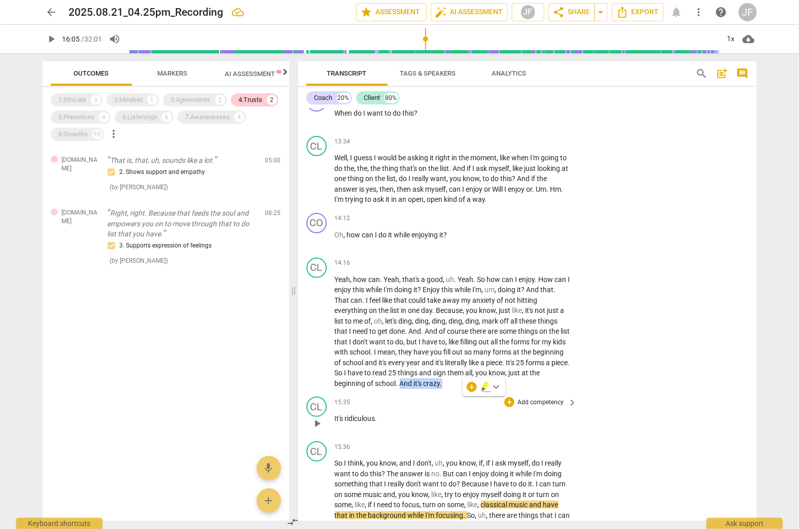
scroll to position [1882, 0]
click at [388, 347] on span "want" at bounding box center [379, 342] width 18 height 8
click at [71, 116] on div "5.Presences" at bounding box center [77, 117] width 36 height 10
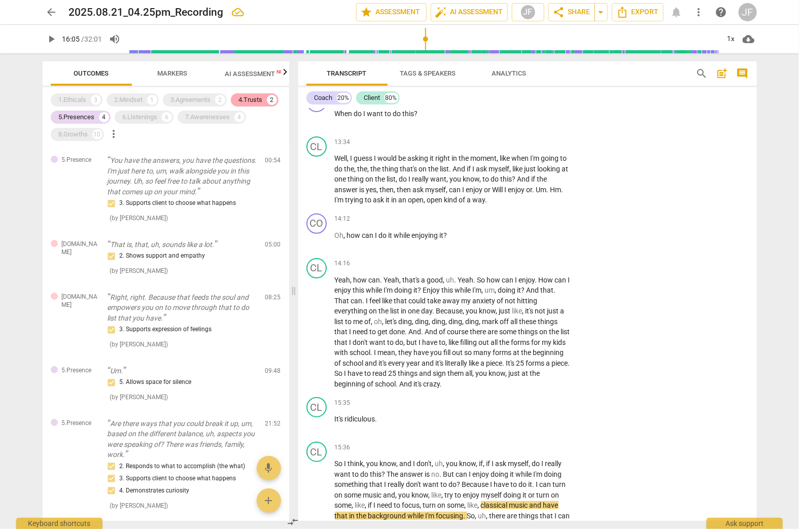
click at [254, 96] on div "4.Trusts" at bounding box center [251, 100] width 24 height 10
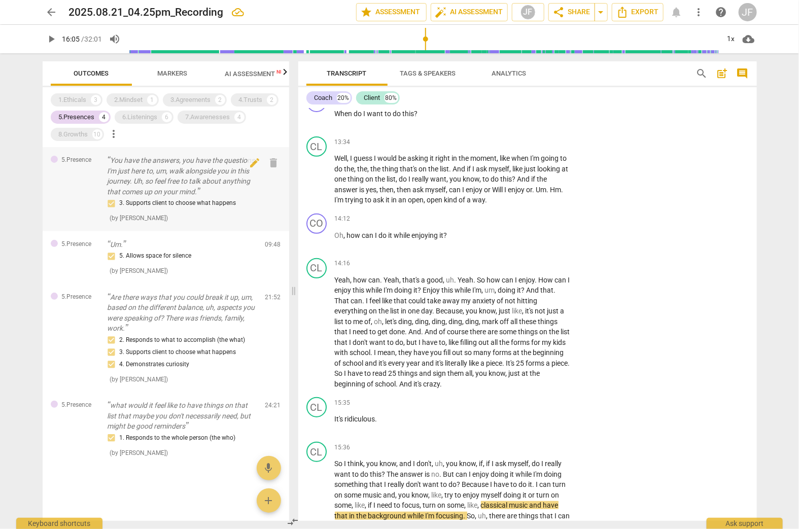
click at [171, 179] on p "You have the answers, you have the questions. I'm just here to, um, walk alongs…" at bounding box center [183, 176] width 150 height 42
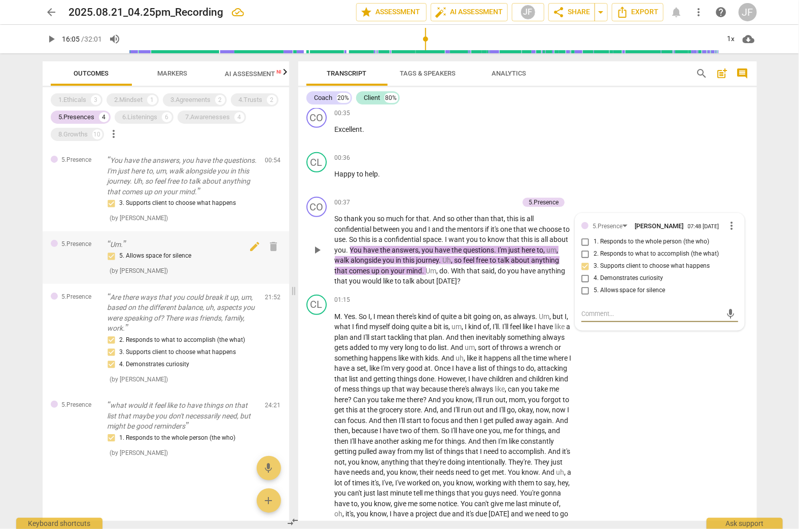
click at [156, 253] on div "5. Allows space for silence" at bounding box center [183, 256] width 150 height 12
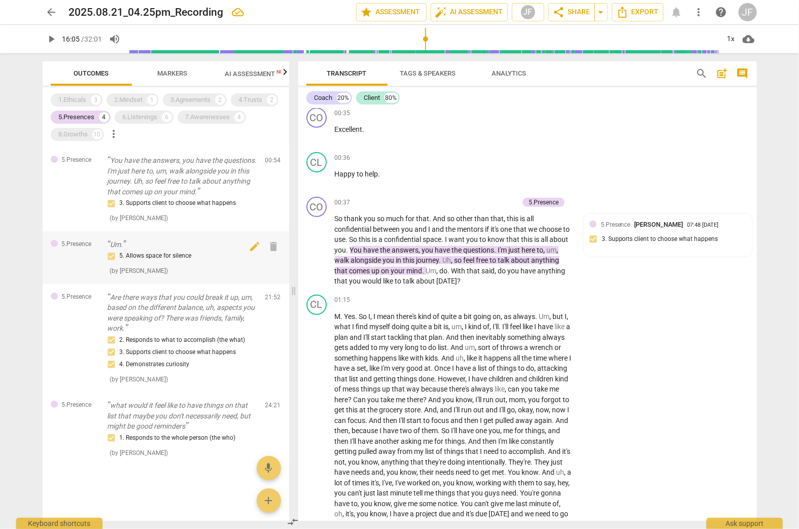
type input "965"
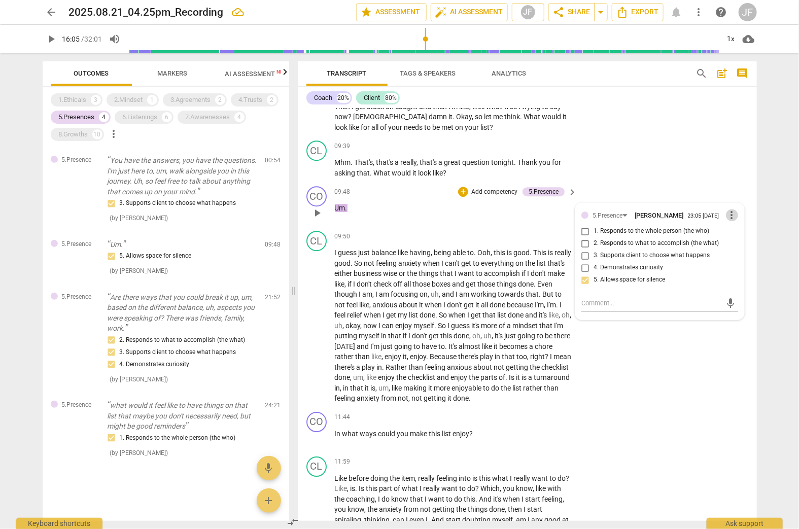
click at [608, 221] on span "more_vert" at bounding box center [732, 215] width 12 height 12
click at [608, 244] on li "Delete" at bounding box center [740, 243] width 35 height 19
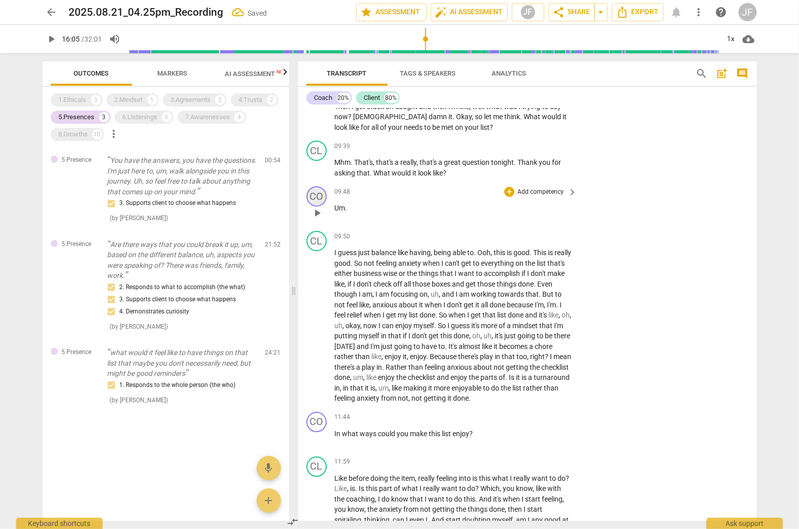
click at [314, 206] on div "CO" at bounding box center [317, 196] width 20 height 20
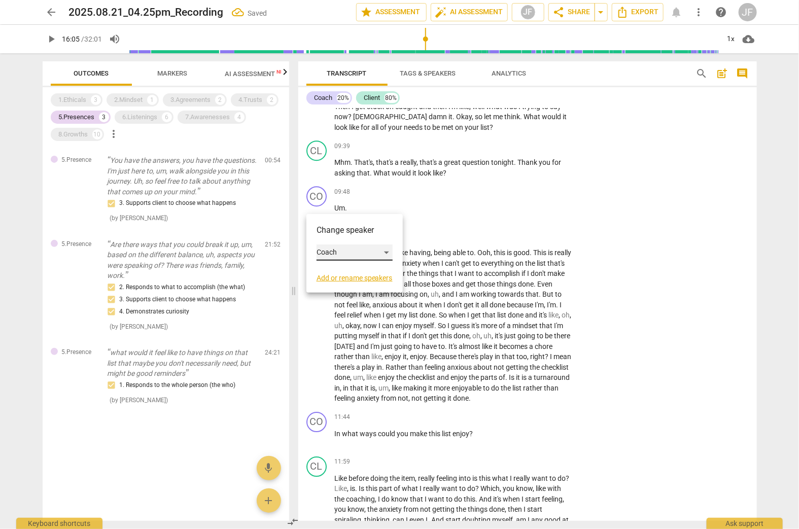
click at [326, 251] on div "Coach" at bounding box center [355, 253] width 76 height 16
click at [332, 270] on li "Client" at bounding box center [355, 271] width 77 height 19
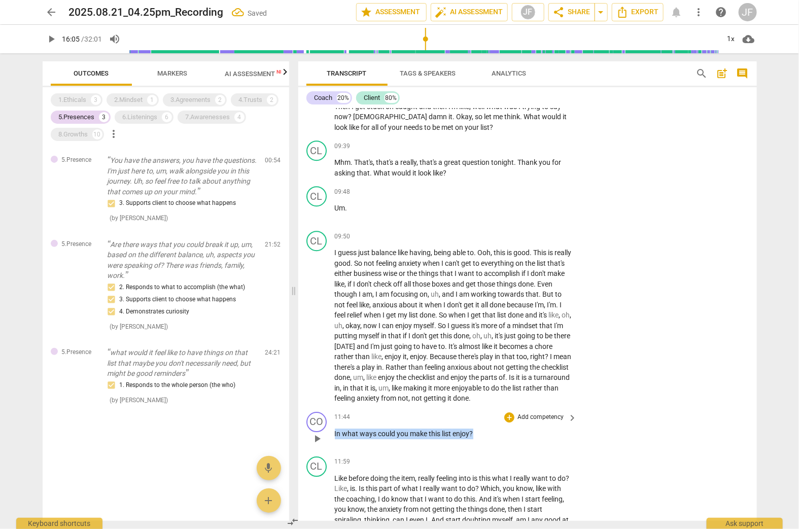
drag, startPoint x: 472, startPoint y: 452, endPoint x: 325, endPoint y: 458, distance: 146.8
click at [325, 453] on div "CO play_arrow pause 11:44 + Add competency keyboard_arrow_right In what ways co…" at bounding box center [527, 430] width 459 height 45
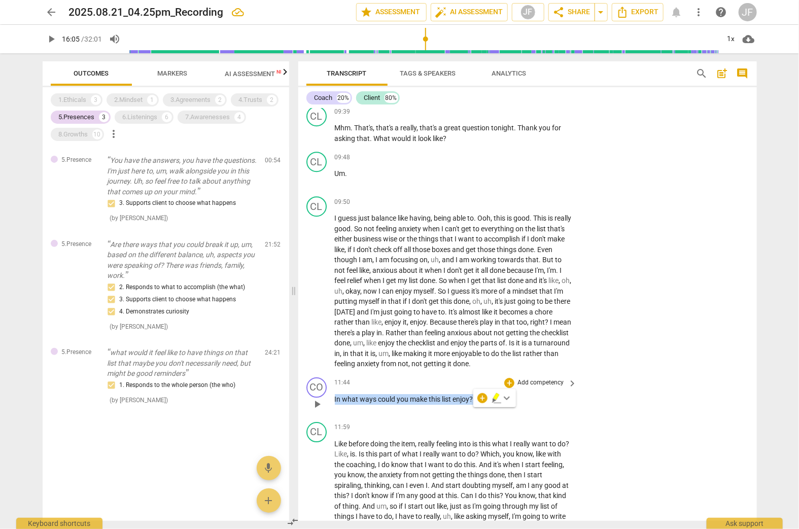
scroll to position [1330, 0]
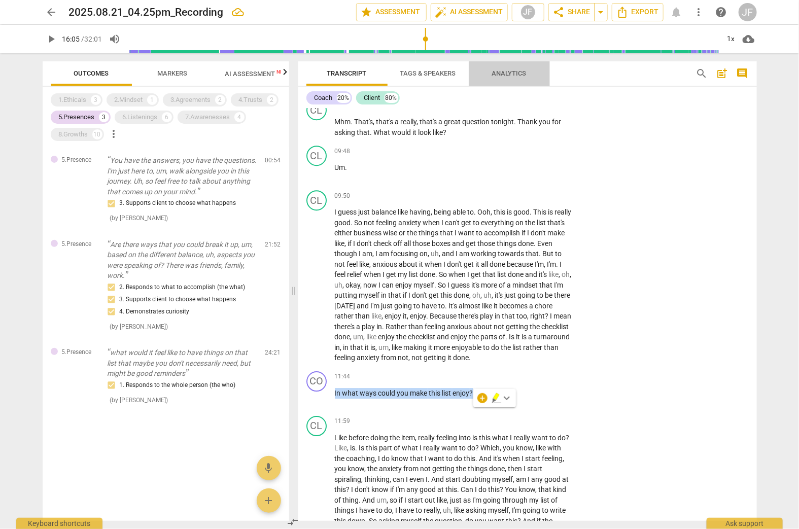
click at [504, 74] on span "Analytics" at bounding box center [509, 74] width 35 height 8
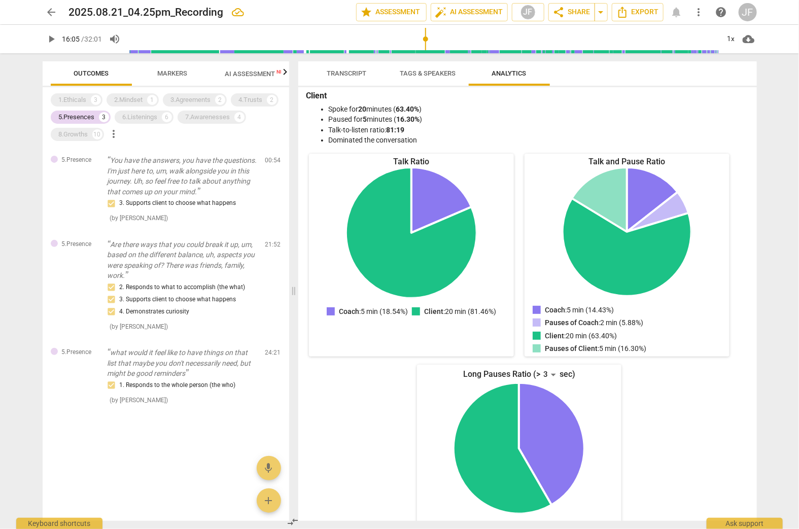
scroll to position [87, 0]
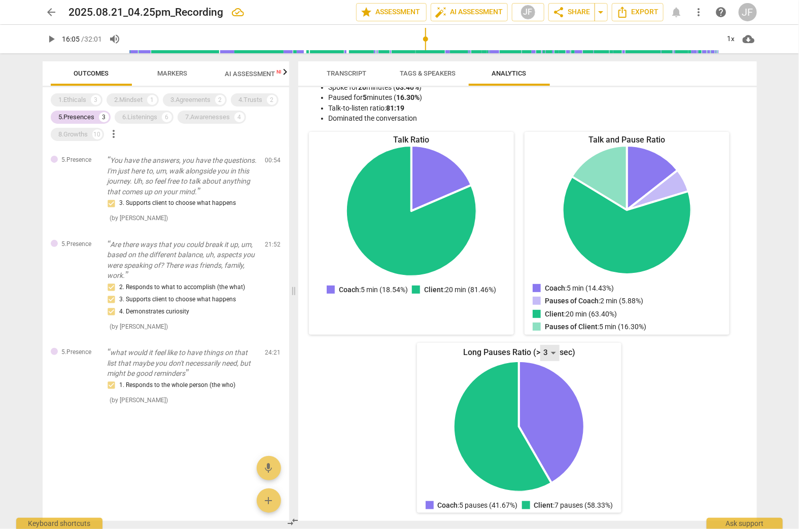
click at [551, 345] on div "3" at bounding box center [549, 353] width 19 height 16
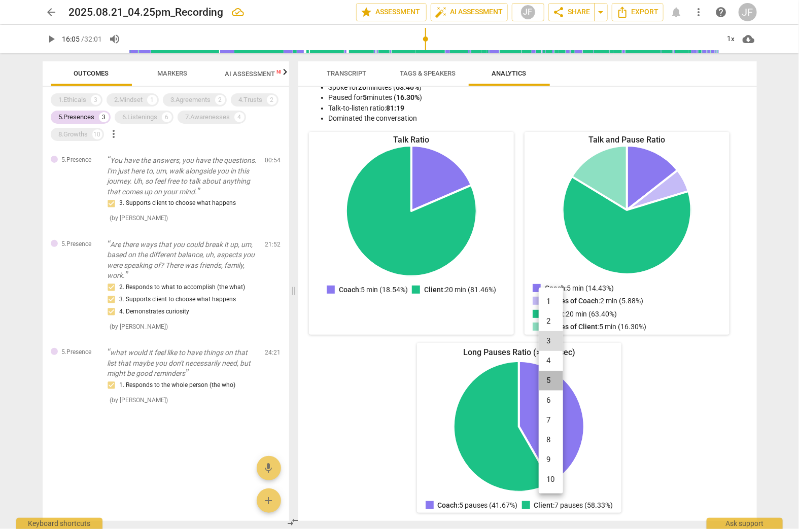
click at [548, 380] on li "5" at bounding box center [551, 381] width 24 height 20
